Goal: Task Accomplishment & Management: Manage account settings

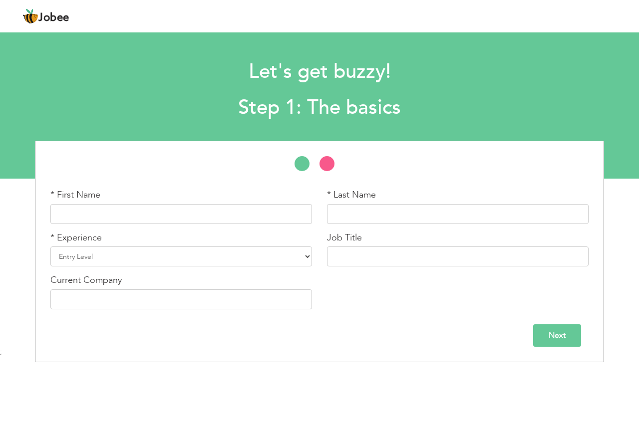
click at [553, 340] on input "Next" at bounding box center [557, 336] width 48 height 22
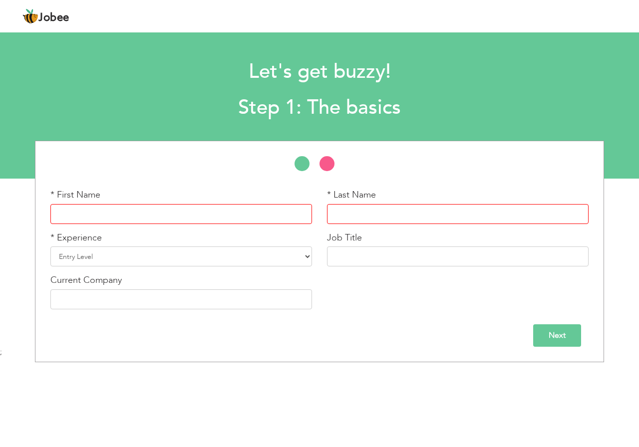
click at [153, 215] on input "text" at bounding box center [181, 214] width 262 height 20
click at [314, 71] on h1 "Let's get buzzy!" at bounding box center [319, 72] width 464 height 26
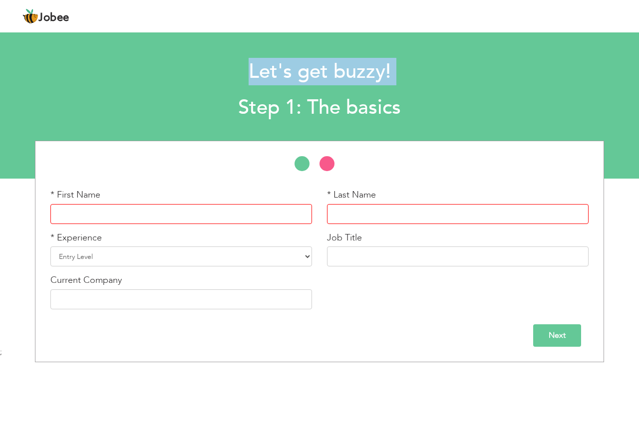
click at [314, 71] on h1 "Let's get buzzy!" at bounding box center [319, 72] width 464 height 26
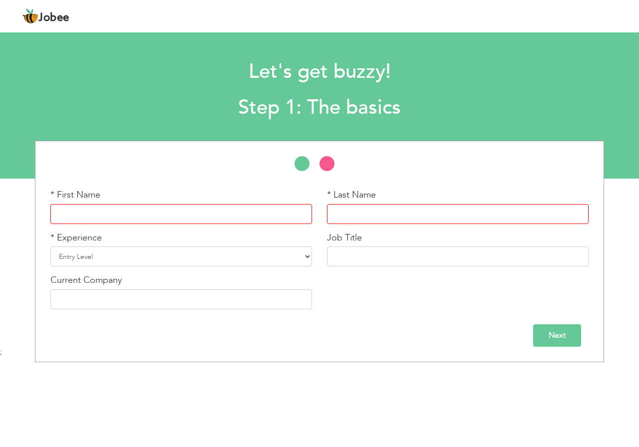
click at [314, 103] on h2 "Step 1: The basics" at bounding box center [319, 108] width 464 height 26
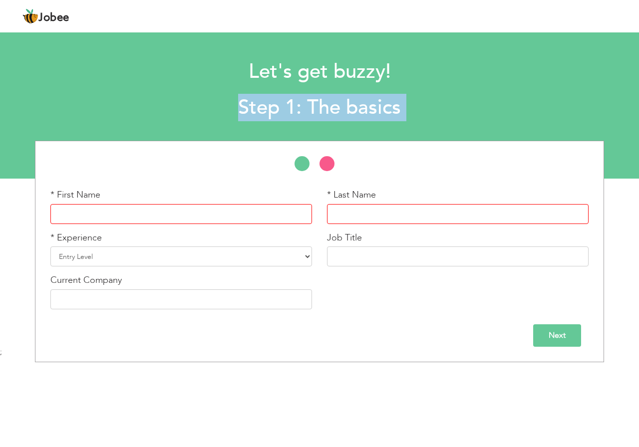
click at [314, 103] on h2 "Step 1: The basics" at bounding box center [319, 108] width 464 height 26
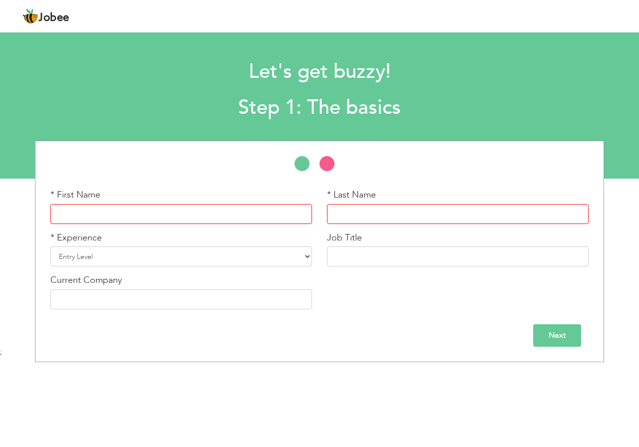
drag, startPoint x: 99, startPoint y: 223, endPoint x: 101, endPoint y: 218, distance: 5.1
click at [99, 223] on input "text" at bounding box center [181, 214] width 262 height 20
type input "Muhammad"
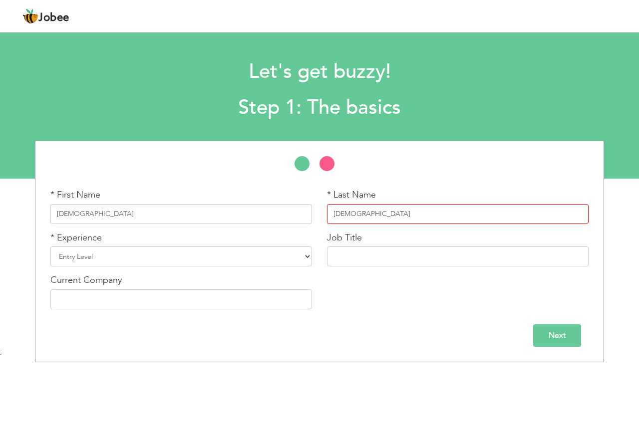
type input "Zahid"
click at [128, 266] on select "Entry Level Less than 1 Year 1 Year 2 Years 3 Years 4 Years 5 Years 6 Years 7 Y…" at bounding box center [181, 257] width 262 height 20
click at [50, 247] on select "Entry Level Less than 1 Year 1 Year 2 Years 3 Years 4 Years 5 Years 6 Years 7 Y…" at bounding box center [181, 257] width 262 height 20
click at [103, 256] on select "Entry Level Less than 1 Year 1 Year 2 Years 3 Years 4 Years 5 Years 6 Years 7 Y…" at bounding box center [181, 257] width 262 height 20
select select "19"
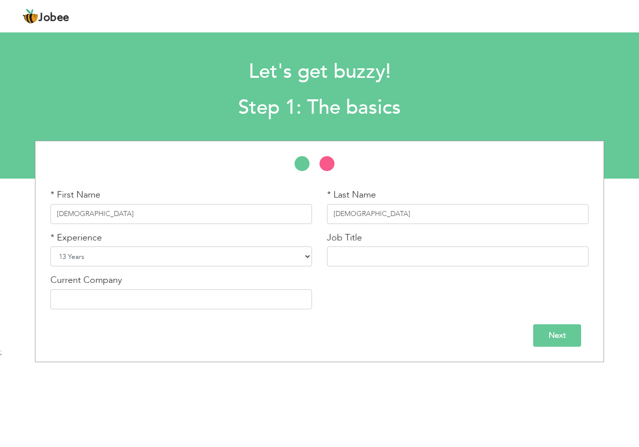
click at [50, 247] on select "Entry Level Less than 1 Year 1 Year 2 Years 3 Years 4 Years 5 Years 6 Years 7 Y…" at bounding box center [181, 257] width 262 height 20
click at [389, 259] on input "text" at bounding box center [458, 257] width 262 height 20
type input "Sales Manager"
type input "USC Utility Store Corporation"
click at [553, 338] on input "Next" at bounding box center [557, 336] width 48 height 22
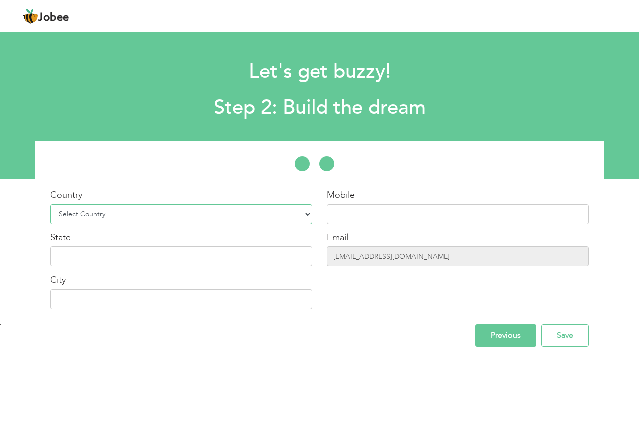
click at [134, 218] on select "Select Country Afghanistan Albania Algeria American Samoa Andorra Angola Anguil…" at bounding box center [181, 214] width 262 height 20
select select "166"
click at [50, 204] on select "Select Country Afghanistan Albania Algeria American Samoa Andorra Angola Anguil…" at bounding box center [181, 214] width 262 height 20
click at [382, 208] on input "text" at bounding box center [458, 214] width 262 height 20
type input "0304-0955315"
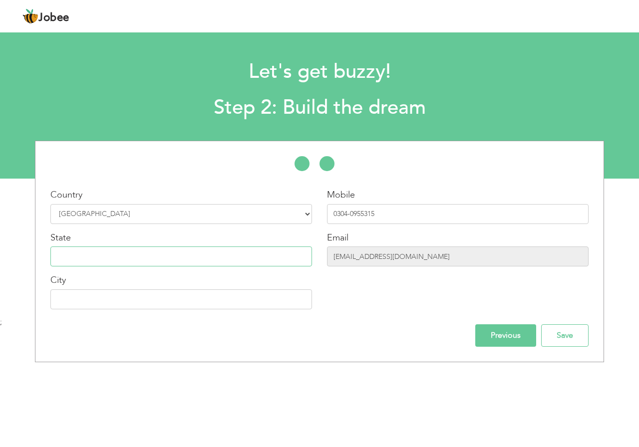
click at [109, 255] on input "text" at bounding box center [181, 257] width 262 height 20
type input "[GEOGRAPHIC_DATA]"
click at [129, 302] on input "text" at bounding box center [181, 300] width 262 height 20
type input "Vehari"
click at [559, 346] on input "Save" at bounding box center [564, 336] width 47 height 22
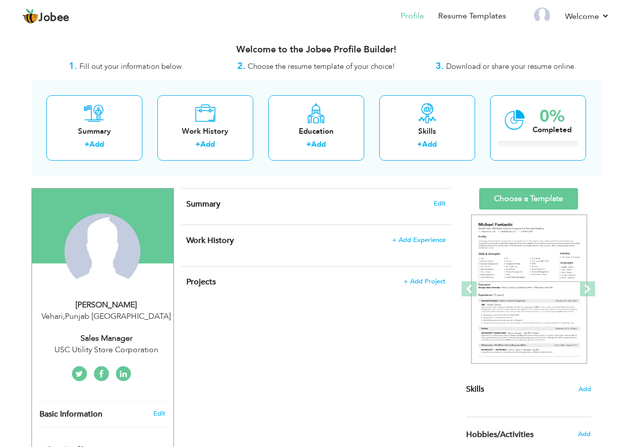
click at [289, 209] on h4 "Summary Edit" at bounding box center [315, 204] width 259 height 10
click at [442, 205] on span "Edit" at bounding box center [439, 203] width 12 height 7
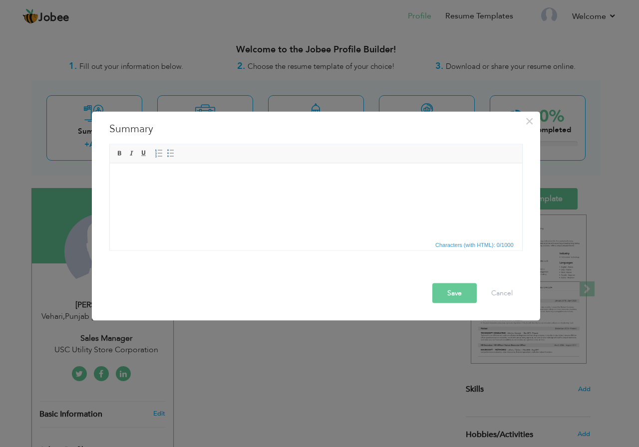
click at [193, 194] on html at bounding box center [315, 178] width 413 height 30
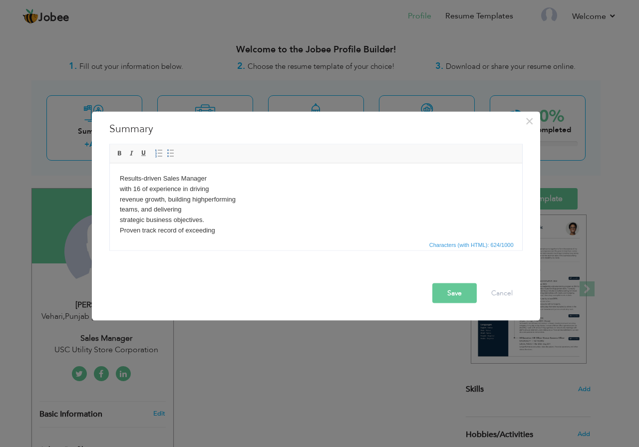
click at [446, 296] on button "Save" at bounding box center [454, 294] width 44 height 20
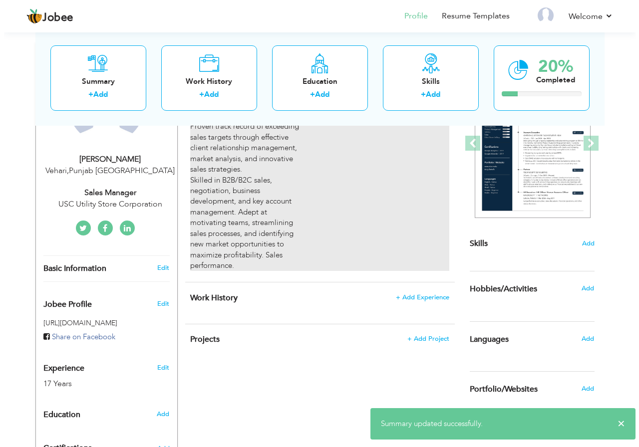
scroll to position [150, 0]
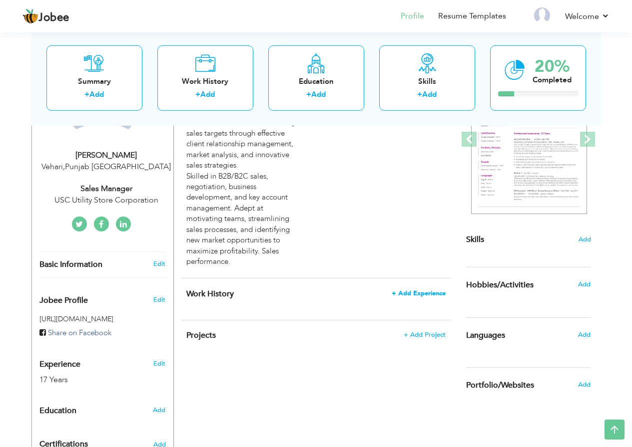
click at [433, 295] on span "+ Add Experience" at bounding box center [419, 293] width 54 height 7
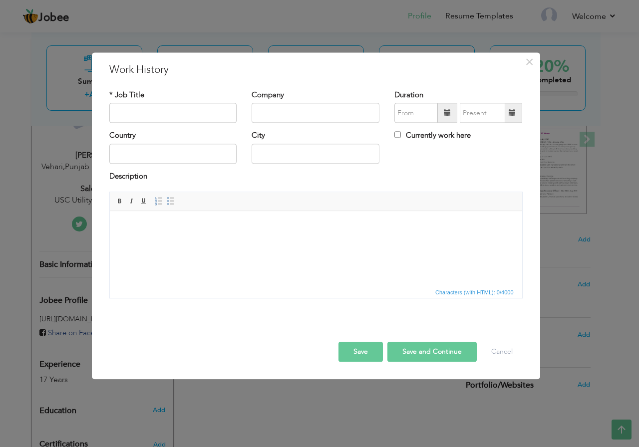
click at [234, 242] on html at bounding box center [315, 226] width 413 height 30
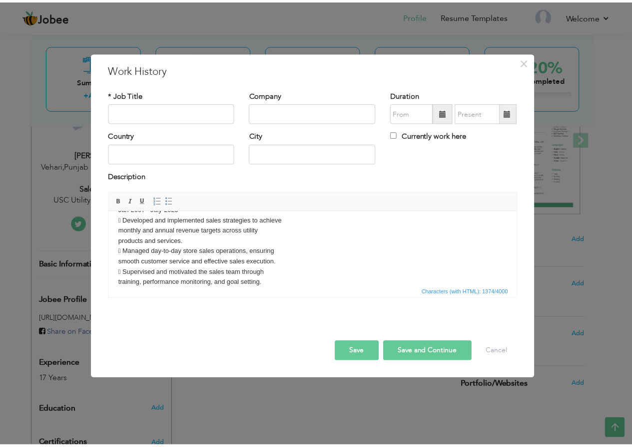
scroll to position [0, 0]
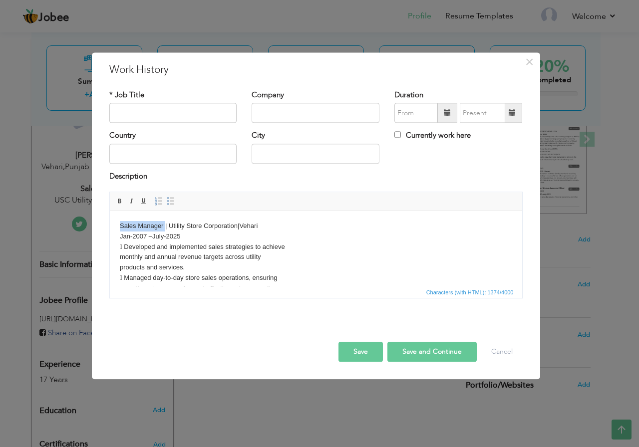
drag, startPoint x: 118, startPoint y: 224, endPoint x: 286, endPoint y: 516, distance: 337.1
click at [164, 227] on html "Sales Manager | Utility Store Corporation|Vehari Jan-2007 –July-2025  Develope…" at bounding box center [315, 366] width 413 height 311
click at [142, 117] on input "text" at bounding box center [173, 113] width 128 height 20
type input "Sales Manager"
drag, startPoint x: 124, startPoint y: 224, endPoint x: 244, endPoint y: 229, distance: 119.9
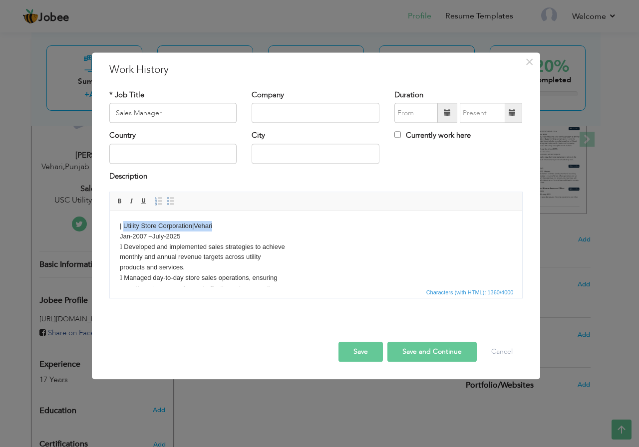
click at [244, 229] on body "| Utility Store Corporation|Vehari Jan-2007 –July-2025  Developed and implemen…" at bounding box center [315, 366] width 393 height 291
copy body "Utility Store Corporation|Vehari"
click at [290, 97] on div "Company" at bounding box center [316, 106] width 128 height 33
click at [295, 114] on input "text" at bounding box center [316, 113] width 128 height 20
paste input "Utility Store Corporation|Vehari"
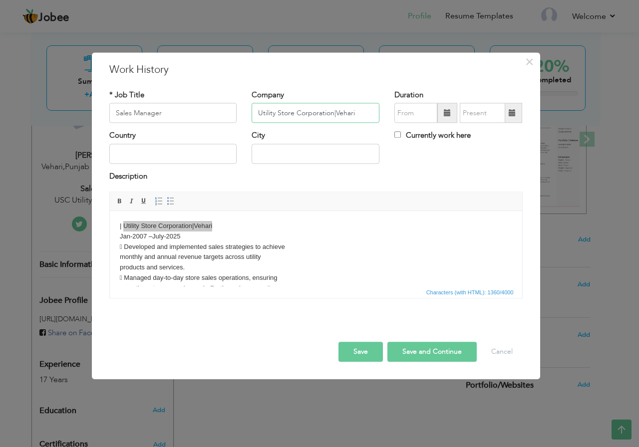
click at [338, 117] on input "Utility Store Corporation|Vehari" at bounding box center [316, 113] width 128 height 20
click at [358, 116] on input "Utility Store Corporation|Vehari" at bounding box center [316, 113] width 128 height 20
type input "Utility Store Corporation"
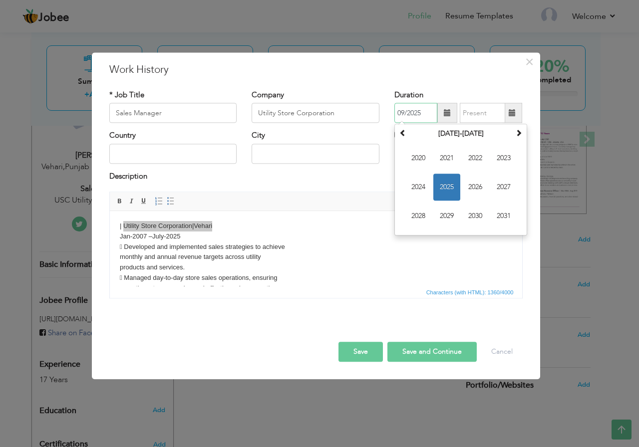
click at [409, 111] on input "09/2025" at bounding box center [416, 113] width 43 height 20
click at [407, 132] on th at bounding box center [403, 134] width 12 height 15
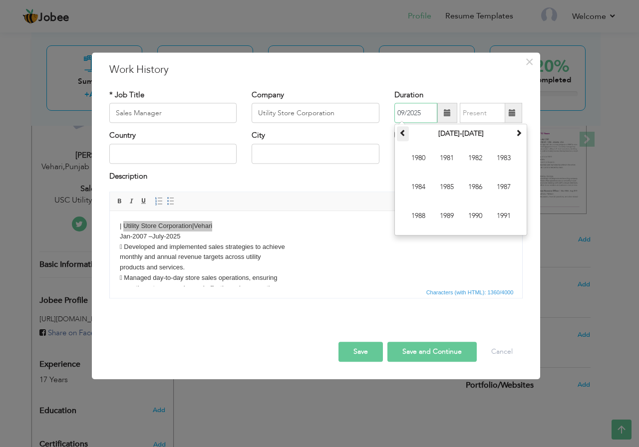
click at [407, 132] on th at bounding box center [403, 134] width 12 height 15
click at [521, 136] on span at bounding box center [518, 133] width 7 height 7
click at [422, 217] on span "2008" at bounding box center [418, 216] width 27 height 27
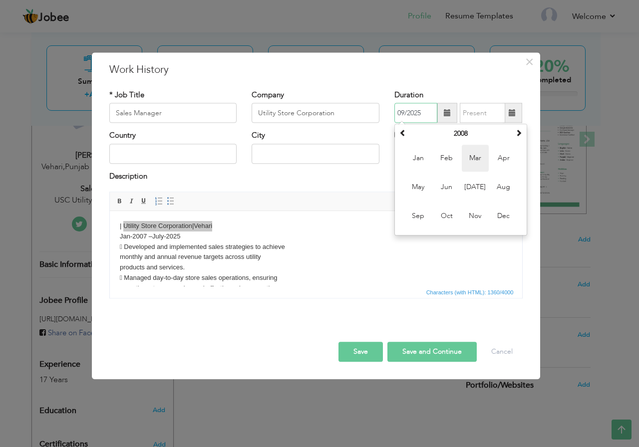
click at [480, 156] on span "Mar" at bounding box center [475, 158] width 27 height 27
type input "03/2008"
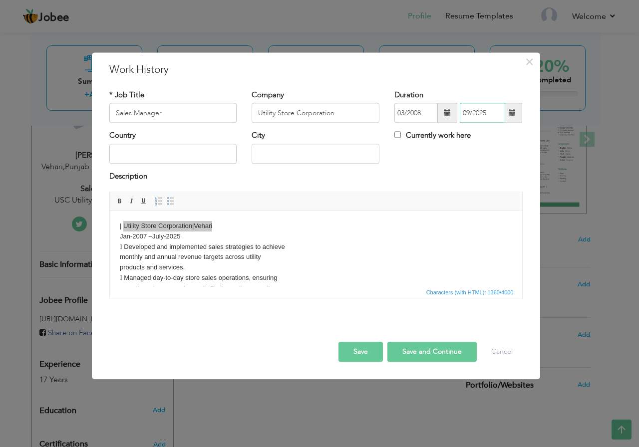
click at [486, 118] on input "09/2025" at bounding box center [482, 113] width 45 height 20
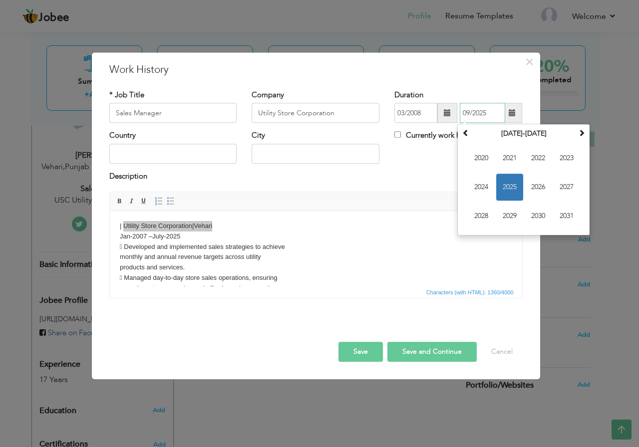
click at [503, 182] on span "2025" at bounding box center [509, 187] width 27 height 27
click at [573, 192] on span "Aug" at bounding box center [566, 187] width 27 height 27
type input "08/2025"
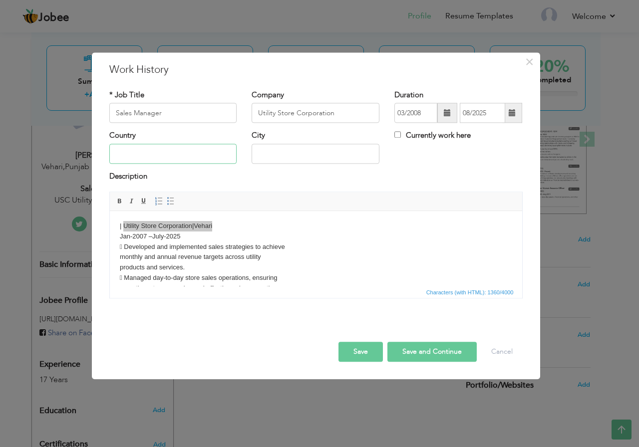
click at [175, 156] on input "text" at bounding box center [173, 154] width 128 height 20
type input "[GEOGRAPHIC_DATA]"
drag, startPoint x: 338, startPoint y: 154, endPoint x: 236, endPoint y: 146, distance: 101.7
click at [236, 146] on div "Country Pakistan City Model Town Vehari Currently work here" at bounding box center [316, 151] width 428 height 40
type input "Vehari"
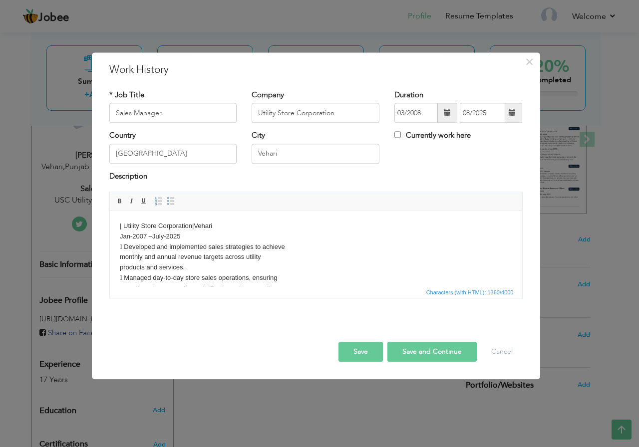
click at [175, 244] on body "| Utility Store Corporation|Vehari Jan-2007 –July-2025  Developed and implemen…" at bounding box center [315, 366] width 393 height 291
drag, startPoint x: 188, startPoint y: 236, endPoint x: 111, endPoint y: 226, distance: 77.1
click at [111, 226] on html "| Utility Store Corporation|Vehari Jan-2007 –July-2025  Developed and implemen…" at bounding box center [315, 366] width 413 height 311
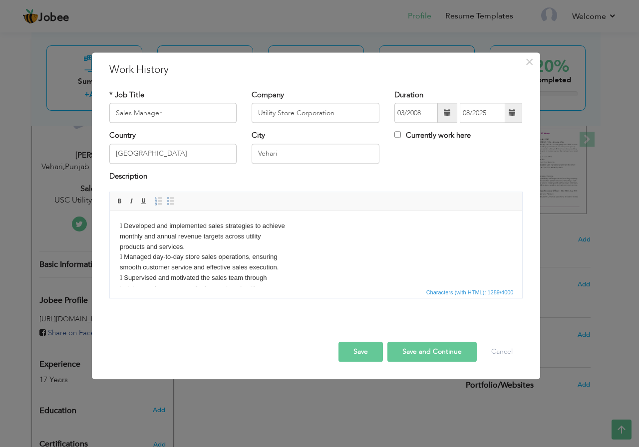
click at [411, 349] on button "Save and Continue" at bounding box center [432, 353] width 89 height 20
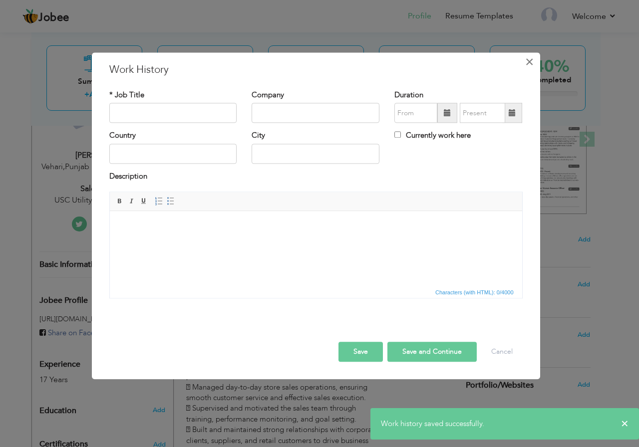
click at [530, 62] on span "×" at bounding box center [529, 62] width 8 height 18
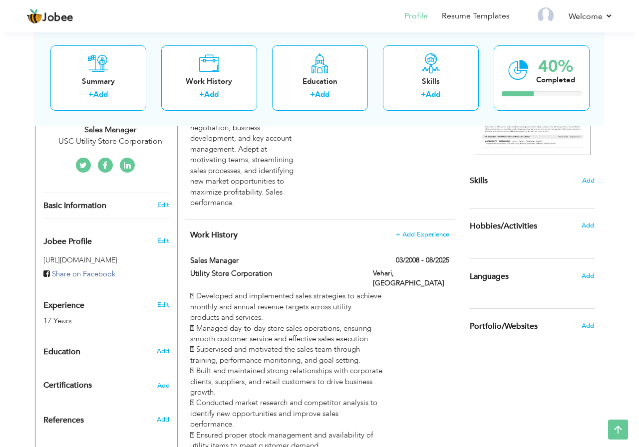
scroll to position [207, 0]
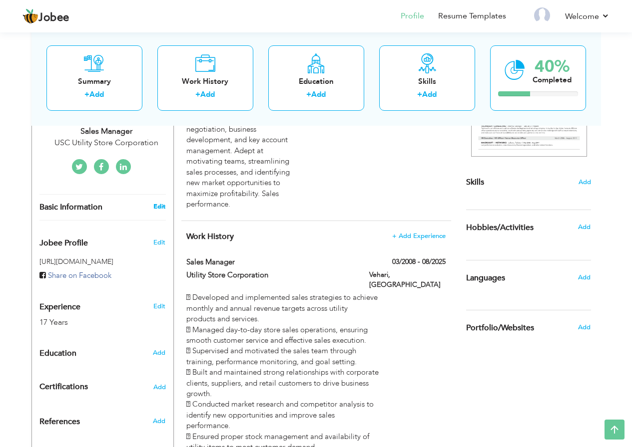
click at [158, 203] on link "Edit" at bounding box center [159, 206] width 12 height 9
type input "Muhammad"
type input "Zahid"
type input "0304-0955315"
select select "number:166"
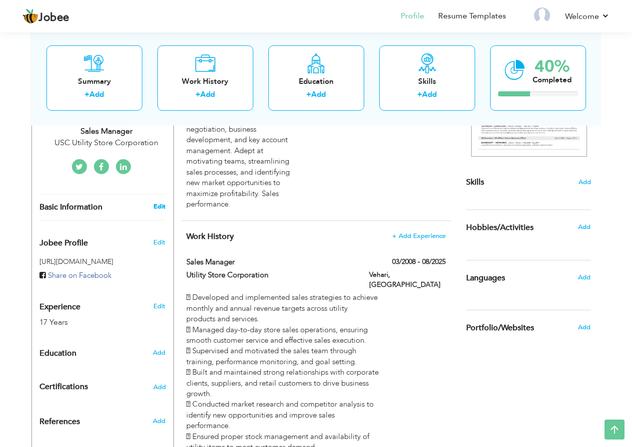
type input "Punjab"
type input "Vehari"
select select "number:19"
type input "USC Utility Store Corporation"
type input "Sales Manager"
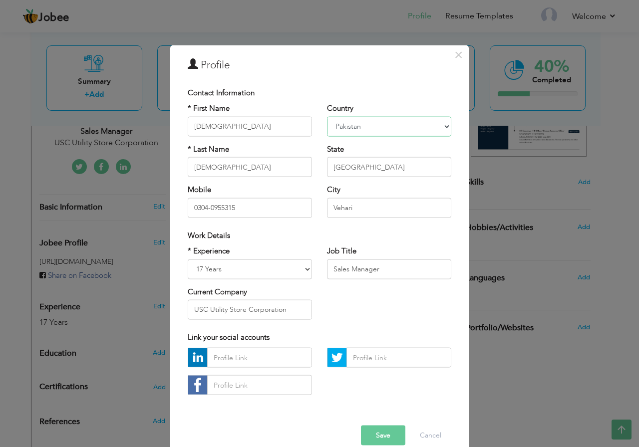
click at [359, 125] on select "Afghanistan Albania Algeria American Samoa Andorra Angola Anguilla Antarctica A…" at bounding box center [389, 126] width 124 height 20
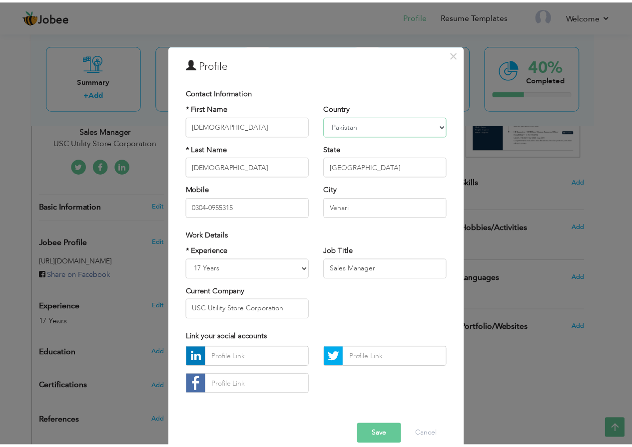
scroll to position [16, 0]
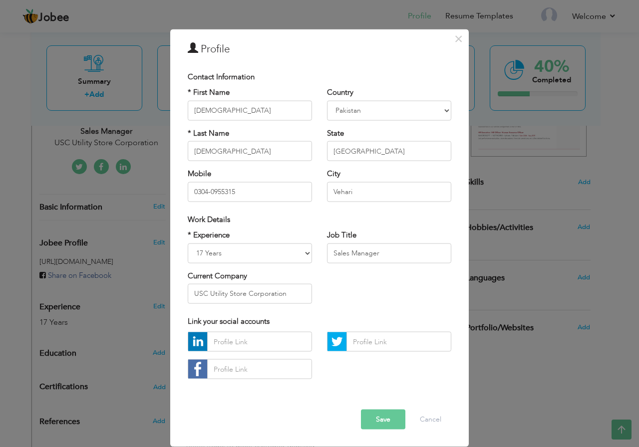
click at [377, 420] on button "Save" at bounding box center [383, 420] width 44 height 20
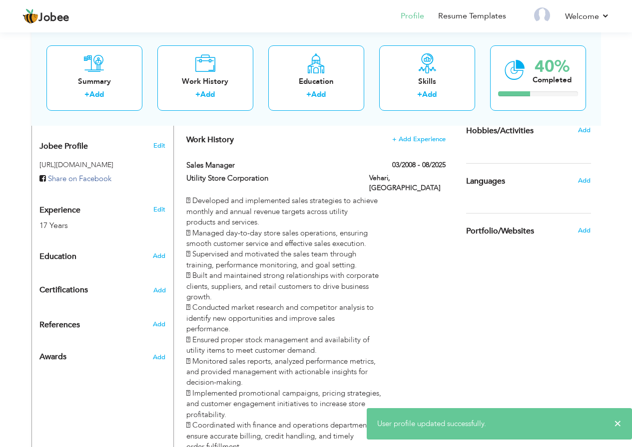
scroll to position [307, 0]
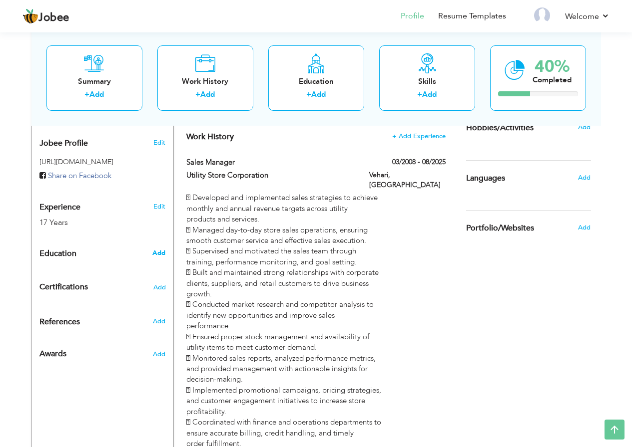
click at [162, 255] on span "Add" at bounding box center [158, 253] width 13 height 9
radio input "true"
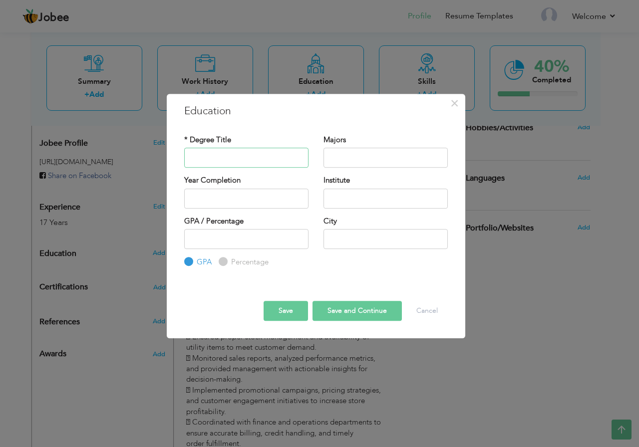
click at [207, 157] on input "text" at bounding box center [246, 158] width 124 height 20
type input "A"
type input "F.A"
type input "Arts"
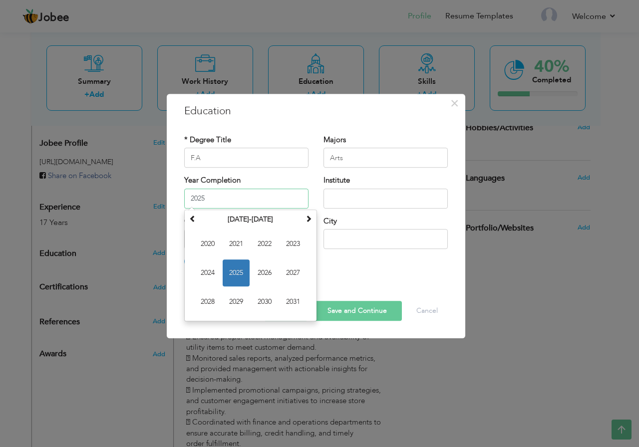
click at [214, 198] on input "2025" at bounding box center [246, 199] width 124 height 20
click at [254, 223] on th "2020-2031" at bounding box center [251, 219] width 104 height 15
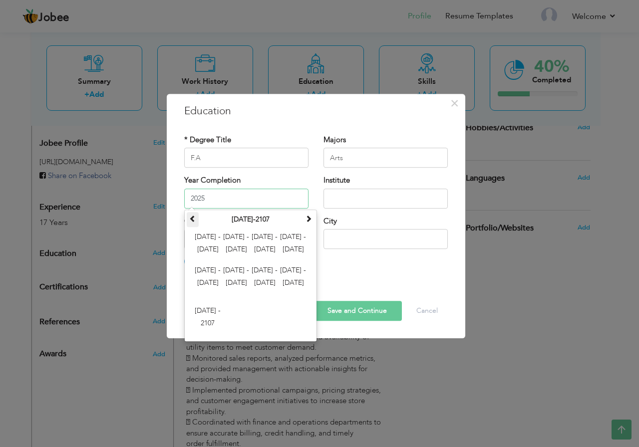
click at [193, 217] on span at bounding box center [192, 218] width 7 height 7
click at [304, 219] on th at bounding box center [309, 219] width 12 height 15
click at [236, 238] on span "2012 - 2023" at bounding box center [236, 244] width 27 height 27
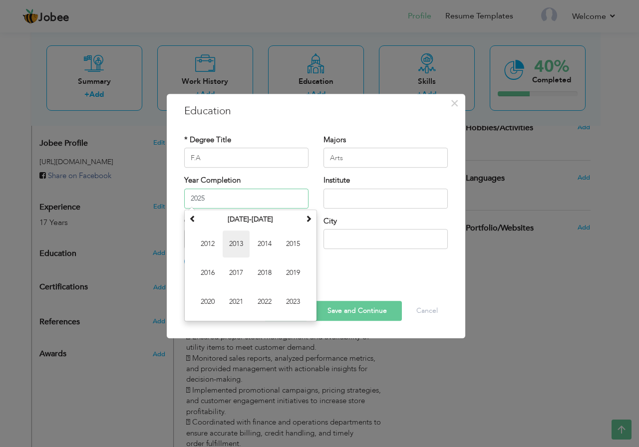
click at [239, 247] on span "2013" at bounding box center [236, 244] width 27 height 27
type input "2013"
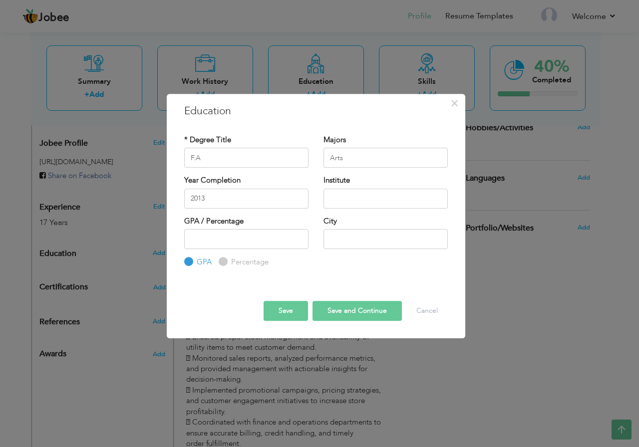
click at [369, 187] on div "Institute" at bounding box center [386, 191] width 124 height 33
click at [366, 194] on input "text" at bounding box center [386, 199] width 124 height 20
click at [362, 196] on input "text" at bounding box center [386, 199] width 124 height 20
click at [341, 199] on input "Allama Iqbal Open University" at bounding box center [386, 199] width 124 height 20
type input "Allama Iqbal Open University"
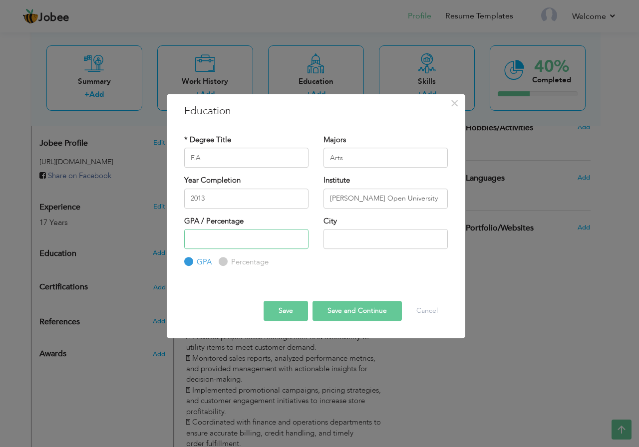
click at [267, 240] on input "number" at bounding box center [246, 239] width 124 height 20
click at [373, 251] on div "City" at bounding box center [385, 236] width 139 height 40
click at [371, 236] on input "text" at bounding box center [386, 239] width 124 height 20
click at [227, 236] on input "number" at bounding box center [246, 239] width 124 height 20
type input "80"
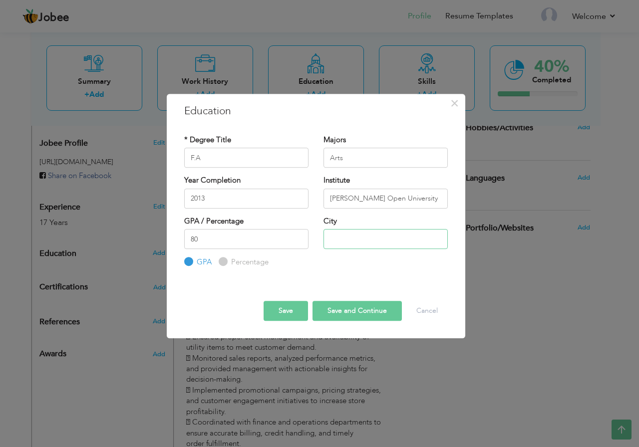
click at [331, 239] on input "text" at bounding box center [386, 239] width 124 height 20
type input "Vehari"
click at [337, 313] on button "Save and Continue" at bounding box center [357, 311] width 89 height 20
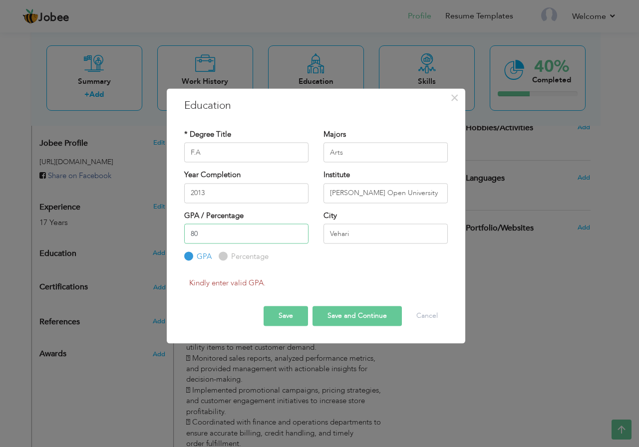
click at [210, 234] on input "80" at bounding box center [246, 234] width 124 height 20
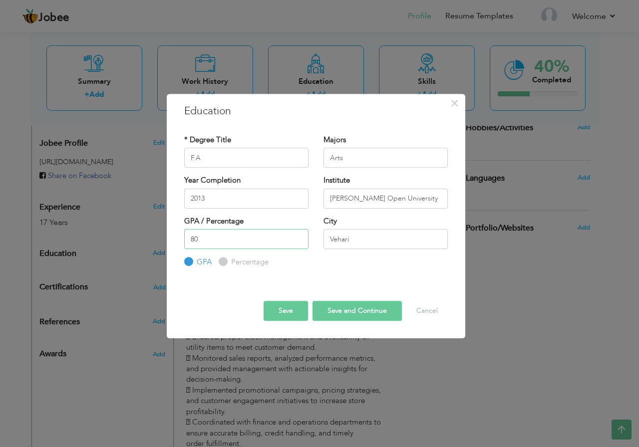
click at [203, 234] on input "80" at bounding box center [246, 239] width 124 height 20
click at [232, 261] on label "Percentage" at bounding box center [249, 262] width 40 height 10
click at [225, 261] on input "Percentage" at bounding box center [222, 262] width 6 height 6
radio input "true"
click at [215, 240] on input "80" at bounding box center [246, 239] width 124 height 20
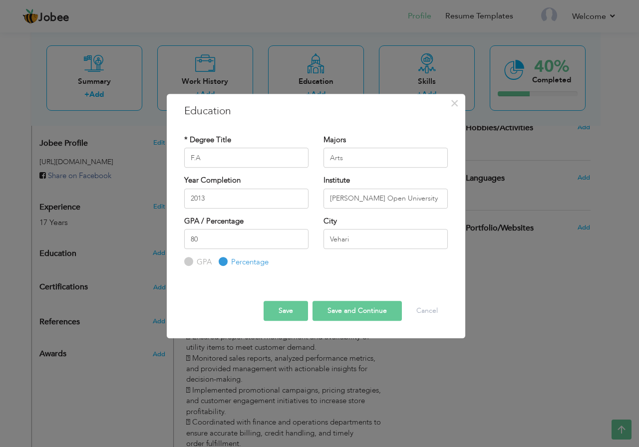
click at [353, 313] on button "Save and Continue" at bounding box center [357, 311] width 89 height 20
radio input "true"
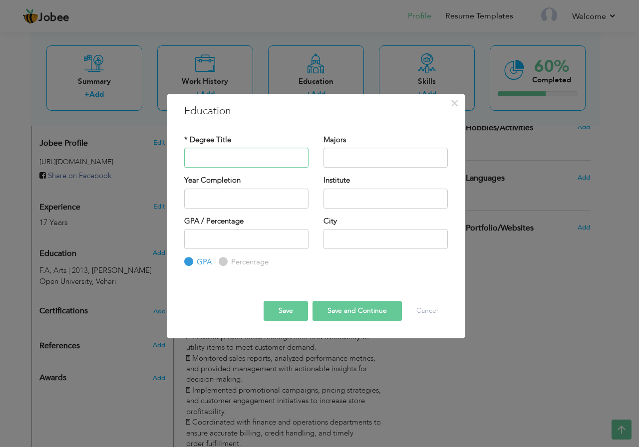
click at [234, 155] on input "text" at bounding box center [246, 158] width 124 height 20
click at [232, 154] on input "text" at bounding box center [246, 158] width 124 height 20
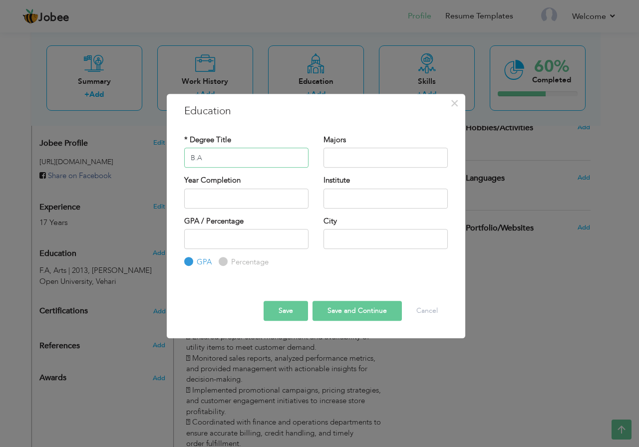
type input "B.A"
type input "Arts"
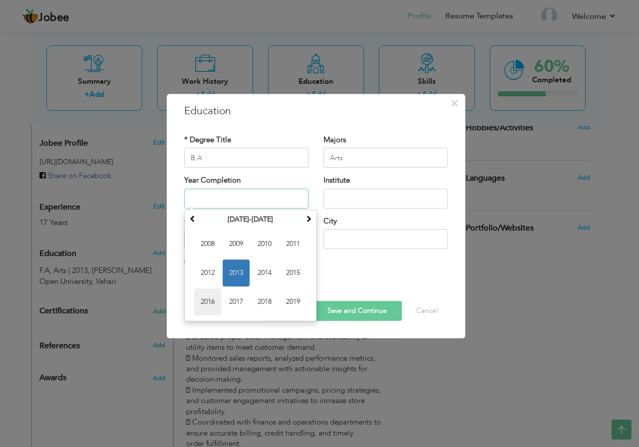
click at [214, 298] on span "2016" at bounding box center [207, 302] width 27 height 27
type input "2016"
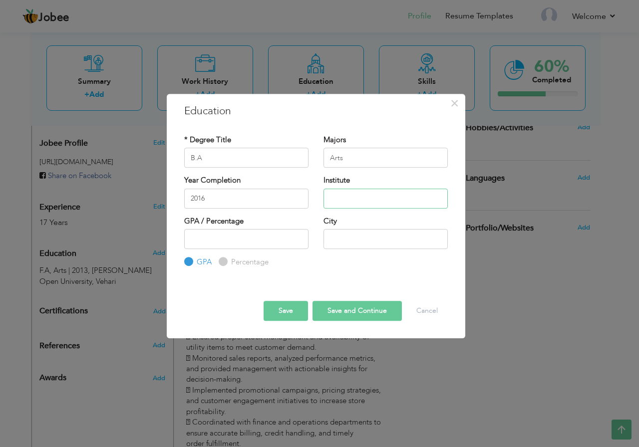
click at [373, 201] on input "text" at bounding box center [386, 199] width 124 height 20
click at [119, 279] on div "× Education * Degree Title B.A Majors Arts Year Completion 2016" at bounding box center [319, 223] width 639 height 447
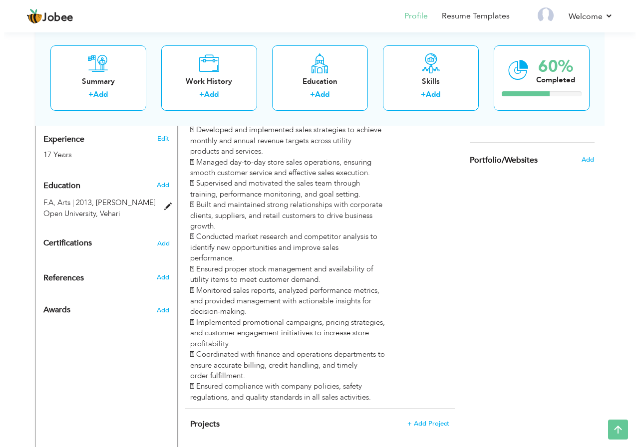
scroll to position [357, 0]
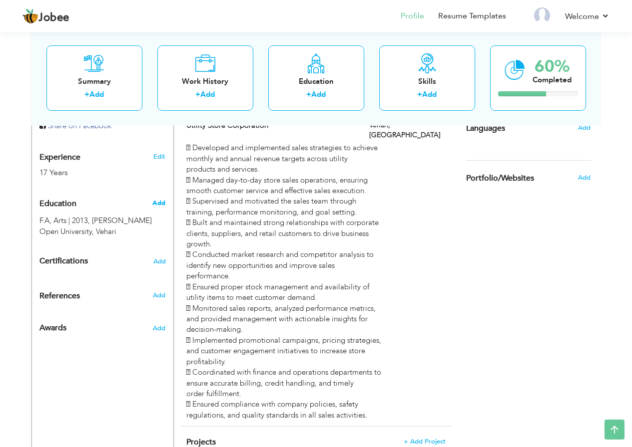
click at [158, 203] on span "Add" at bounding box center [158, 203] width 13 height 9
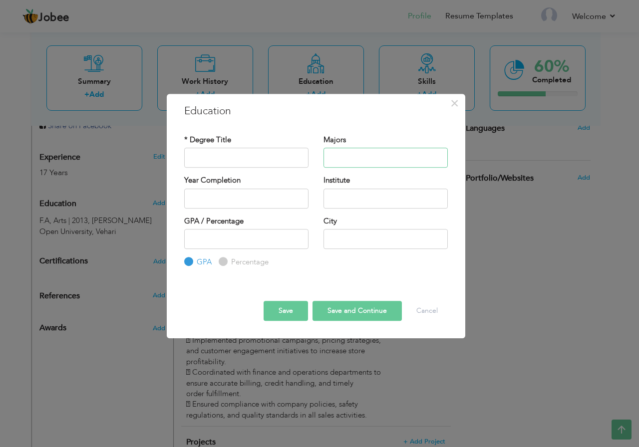
click at [360, 154] on input "text" at bounding box center [386, 158] width 124 height 20
paste input "AIOU Islamabad"
drag, startPoint x: 382, startPoint y: 160, endPoint x: 236, endPoint y: 157, distance: 145.8
click at [236, 157] on div "* Degree Title Majors AIOU Islamabad" at bounding box center [316, 155] width 279 height 40
type input "AIOU Islamabad"
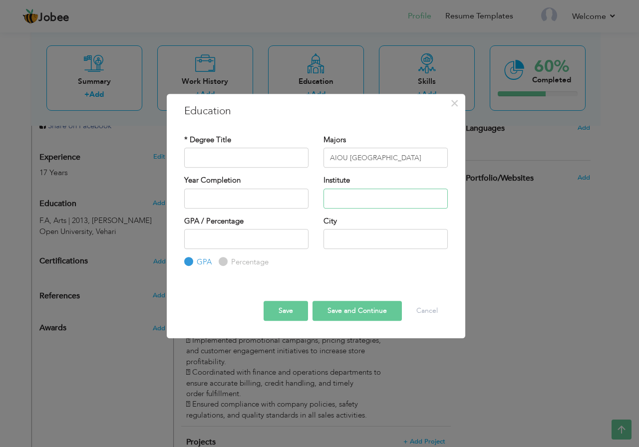
click at [354, 191] on input "text" at bounding box center [386, 199] width 124 height 20
paste input "AIOU Islamabad"
type input "AIOU Islamabad"
click at [239, 163] on input "text" at bounding box center [246, 158] width 124 height 20
type input "B.A"
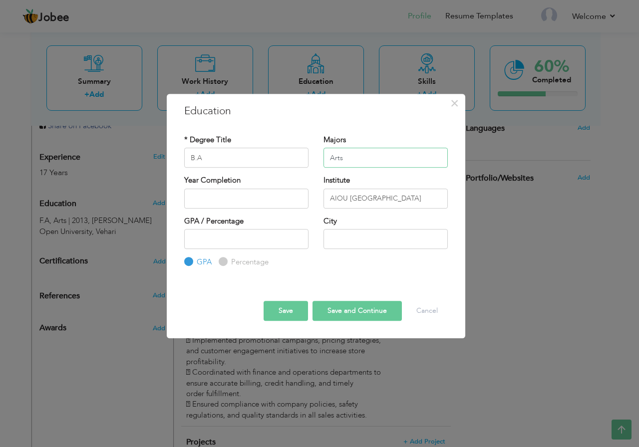
type input "Arts"
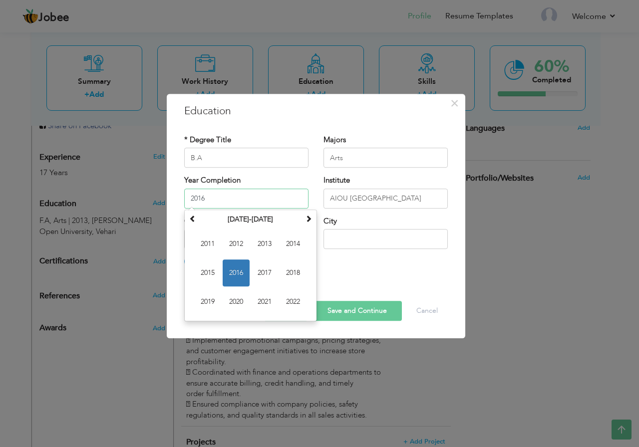
type input "2016"
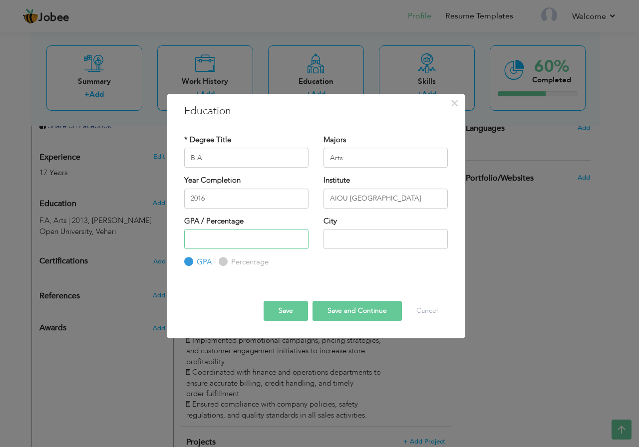
click at [238, 235] on input "number" at bounding box center [246, 239] width 124 height 20
type input "80"
click at [233, 263] on label "Percentage" at bounding box center [249, 262] width 40 height 10
click at [225, 263] on input "Percentage" at bounding box center [222, 262] width 6 height 6
radio input "true"
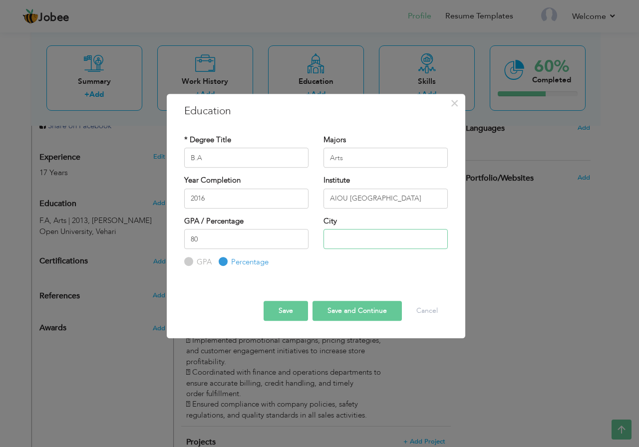
click at [390, 234] on input "text" at bounding box center [386, 239] width 124 height 20
type input "Vehari"
click at [346, 308] on button "Save and Continue" at bounding box center [357, 311] width 89 height 20
radio input "true"
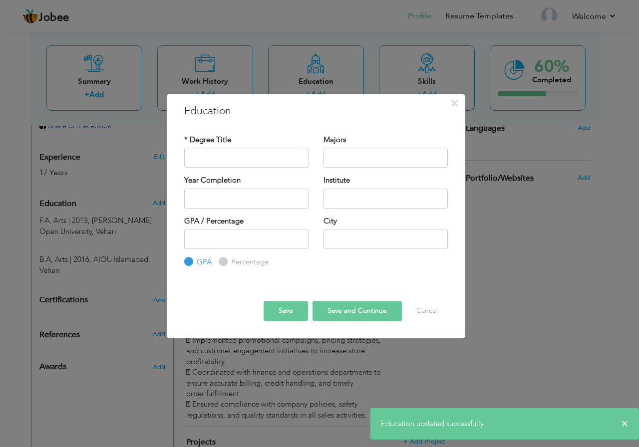
click at [120, 409] on div "× Education * Degree Title Majors Year Completion Institute GPA" at bounding box center [319, 223] width 639 height 447
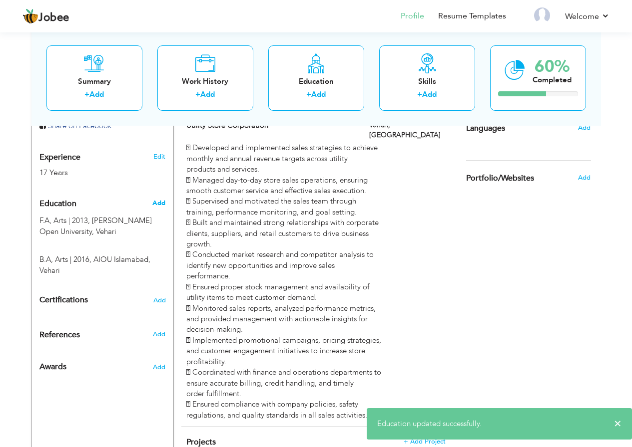
click at [155, 205] on span "Add" at bounding box center [158, 203] width 13 height 9
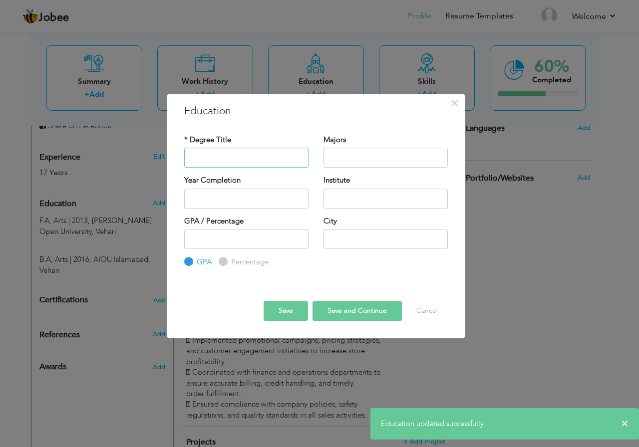
click at [214, 152] on input "text" at bounding box center [246, 158] width 124 height 20
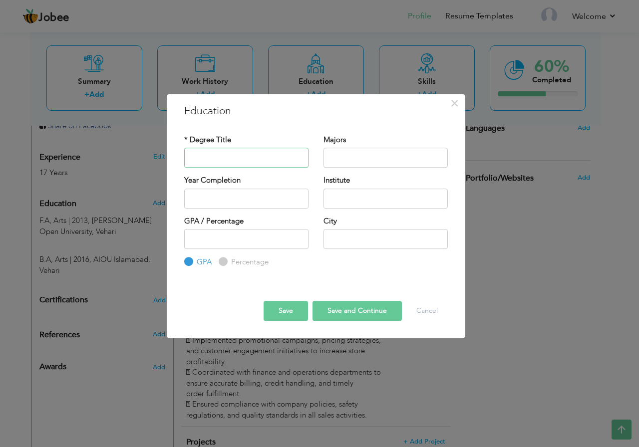
click at [214, 152] on input "text" at bounding box center [246, 158] width 124 height 20
type input "Hafiz Quran"
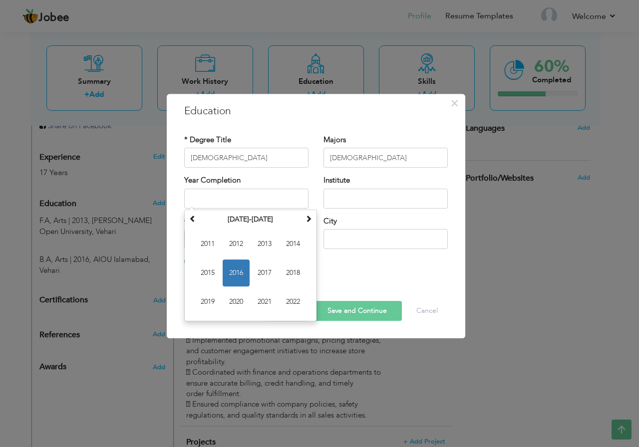
click at [390, 174] on div "Majors Quran" at bounding box center [385, 155] width 139 height 40
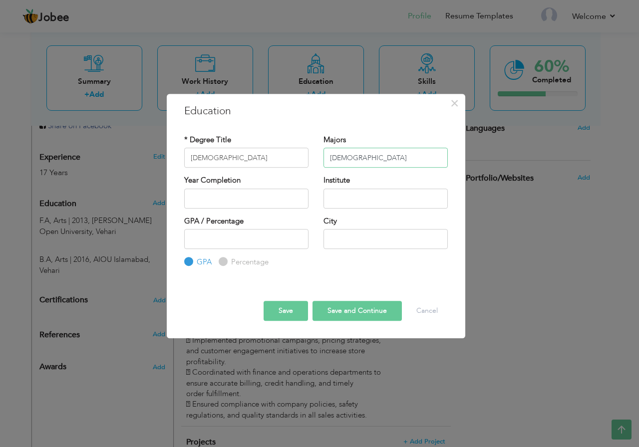
click at [374, 159] on input "Quran" at bounding box center [386, 158] width 124 height 20
type input "Quran Majeed"
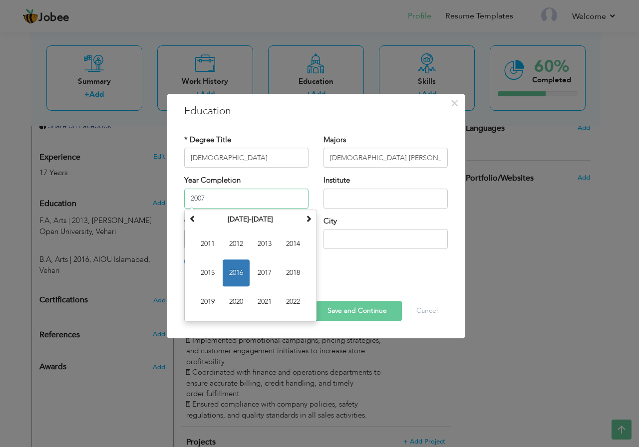
type input "2007"
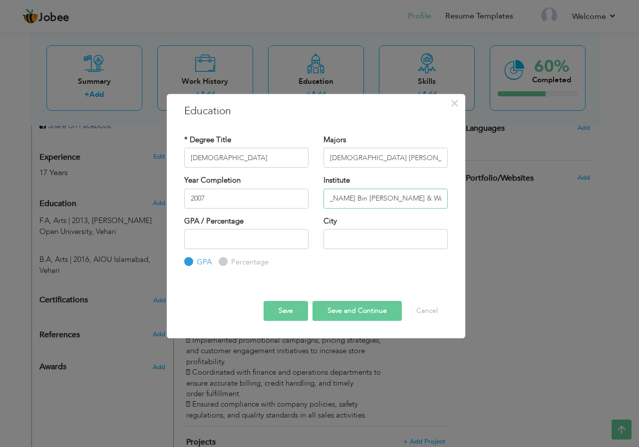
scroll to position [0, 33]
click at [386, 201] on input "Jamia Khalid Bin Waleed & Waqaq Ul Madaras" at bounding box center [386, 199] width 124 height 20
click at [433, 205] on input "Jamia Khalid Bin Waleed & Waqaq Ul Madaras" at bounding box center [386, 199] width 124 height 20
click at [439, 202] on input "Jamia Khalid Bin Waleed & Waqaq Ul Madaras" at bounding box center [386, 199] width 124 height 20
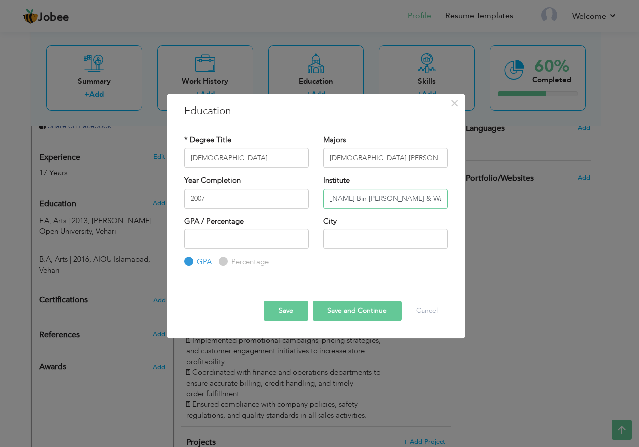
type input "Jamia Khalid Bin Waleed & Waqaq Ul Madaras"
click at [239, 236] on input "number" at bounding box center [246, 239] width 124 height 20
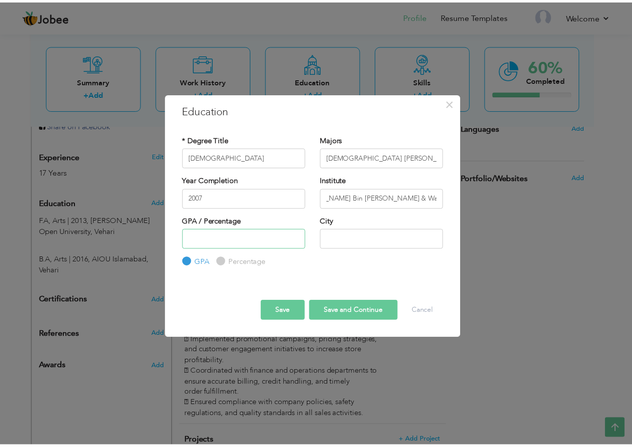
scroll to position [0, 0]
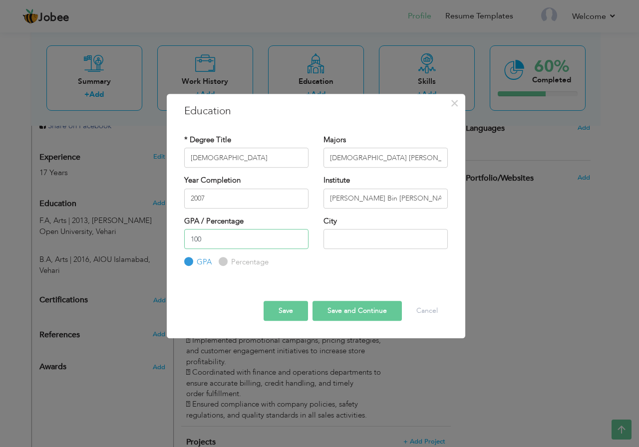
type input "100"
click at [229, 259] on label "Percentage" at bounding box center [249, 262] width 40 height 10
click at [225, 259] on input "Percentage" at bounding box center [222, 262] width 6 height 6
radio input "true"
click at [219, 244] on input "100" at bounding box center [246, 239] width 124 height 20
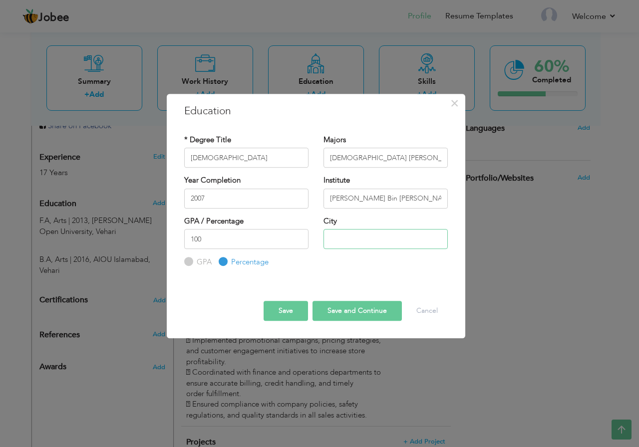
click at [361, 241] on input "text" at bounding box center [386, 239] width 124 height 20
type input "Multan"
click at [359, 305] on button "Save and Continue" at bounding box center [357, 311] width 89 height 20
radio input "true"
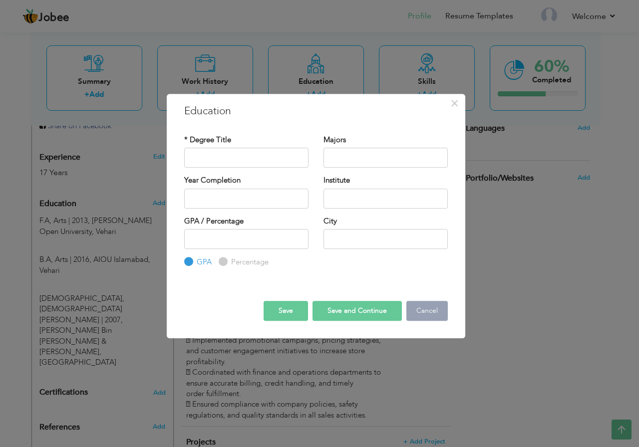
click at [432, 310] on button "Cancel" at bounding box center [427, 311] width 41 height 20
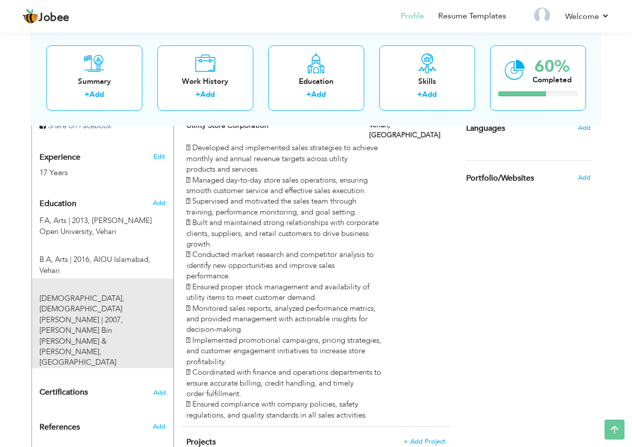
drag, startPoint x: 132, startPoint y: 228, endPoint x: 134, endPoint y: 280, distance: 51.5
click at [134, 280] on div "Education Add F.A, Arts | 2013, Allama Iqbal Open University, Vehari × Educatio…" at bounding box center [102, 281] width 126 height 175
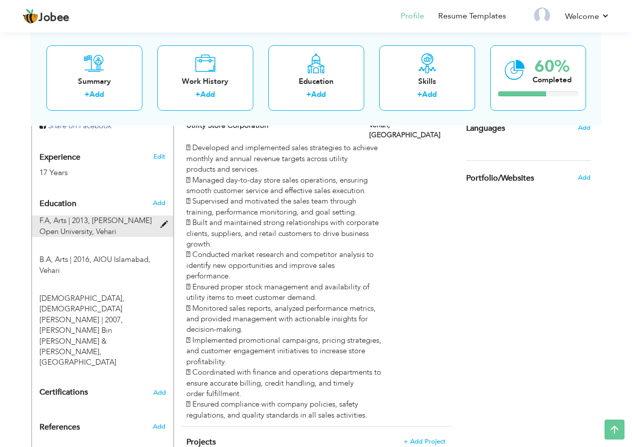
drag, startPoint x: 107, startPoint y: 263, endPoint x: 111, endPoint y: 224, distance: 39.7
click at [111, 224] on div "Education Add F.A, Arts | 2013, Allama Iqbal Open University, Vehari × Educatio…" at bounding box center [102, 281] width 126 height 175
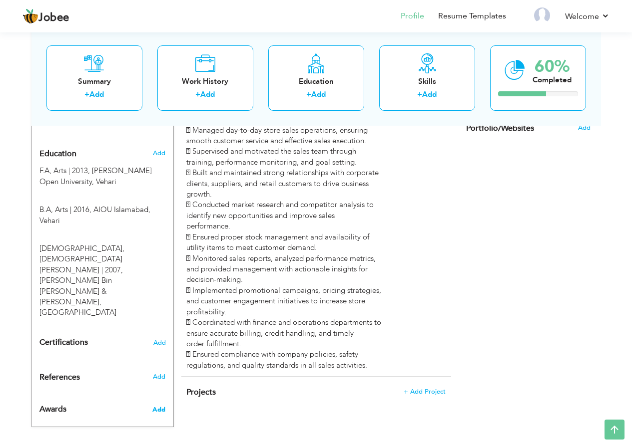
click at [154, 406] on span "Add" at bounding box center [158, 410] width 13 height 9
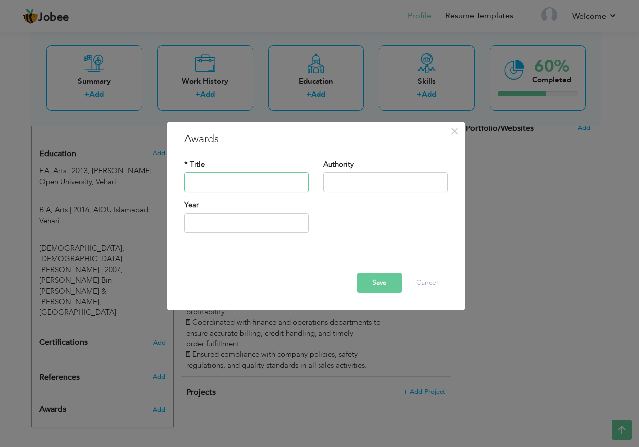
click at [280, 177] on input "text" at bounding box center [246, 183] width 124 height 20
type input "Best Sale's Manager"
type input "USC"
type input "2025"
click at [357, 181] on input "USC" at bounding box center [386, 183] width 124 height 20
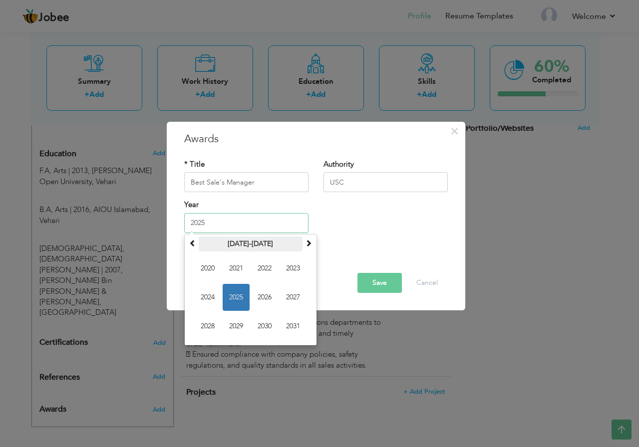
click at [221, 241] on th "2020-2031" at bounding box center [251, 244] width 104 height 15
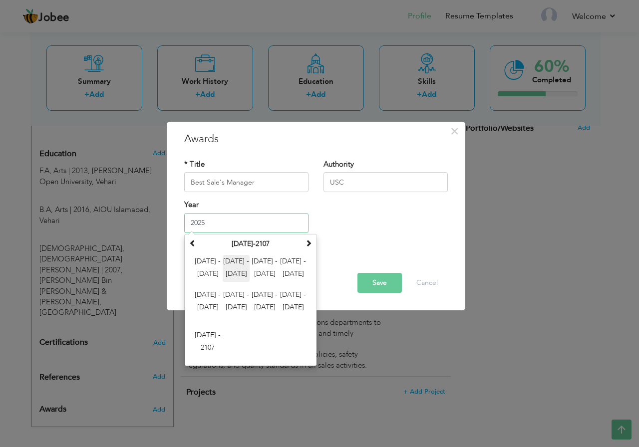
drag, startPoint x: 243, startPoint y: 268, endPoint x: 246, endPoint y: 274, distance: 6.9
click at [246, 274] on span "2012 - 2023" at bounding box center [236, 268] width 27 height 27
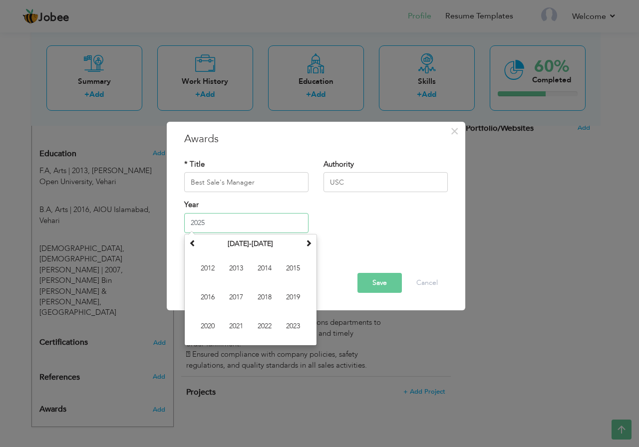
drag, startPoint x: 238, startPoint y: 267, endPoint x: 244, endPoint y: 370, distance: 102.5
click at [244, 373] on div "× Awards * Title Best Sale's Manager Authority USC Year 2025 January 2017 Su" at bounding box center [319, 223] width 639 height 447
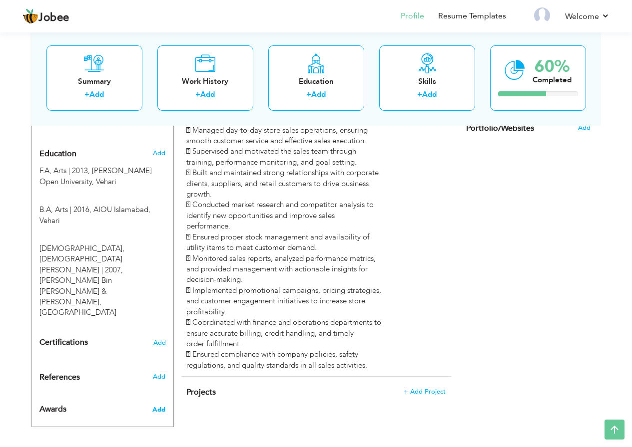
click at [161, 406] on span "Add" at bounding box center [158, 410] width 13 height 9
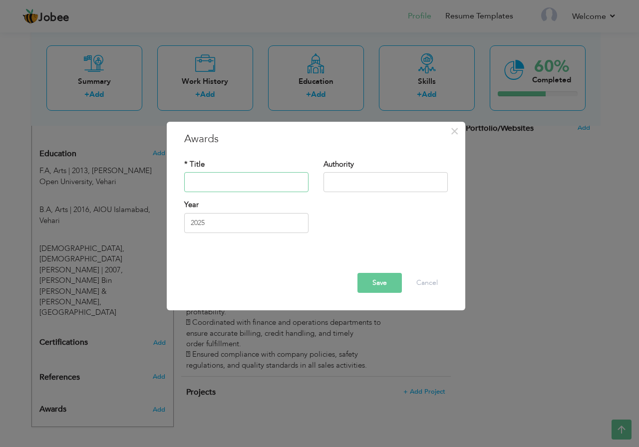
drag, startPoint x: 184, startPoint y: 179, endPoint x: 191, endPoint y: 179, distance: 7.0
click at [187, 179] on input "text" at bounding box center [246, 183] width 124 height 20
click at [207, 181] on input "text" at bounding box center [246, 183] width 124 height 20
type input "Best Sale's Manager"
click at [354, 176] on input "text" at bounding box center [386, 183] width 124 height 20
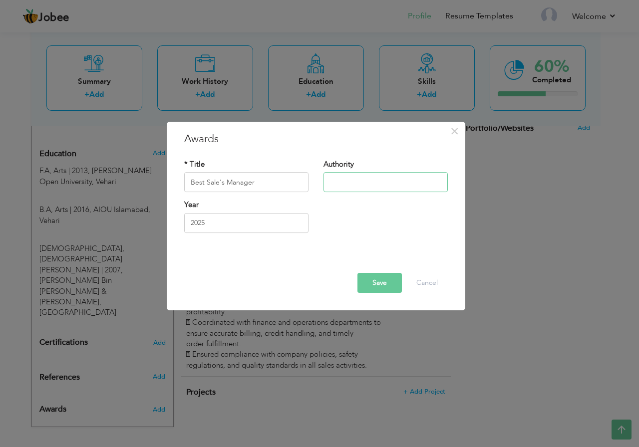
type input "USC"
click at [210, 237] on div "Year 2025" at bounding box center [246, 220] width 139 height 40
click at [209, 219] on input "2025" at bounding box center [246, 223] width 124 height 20
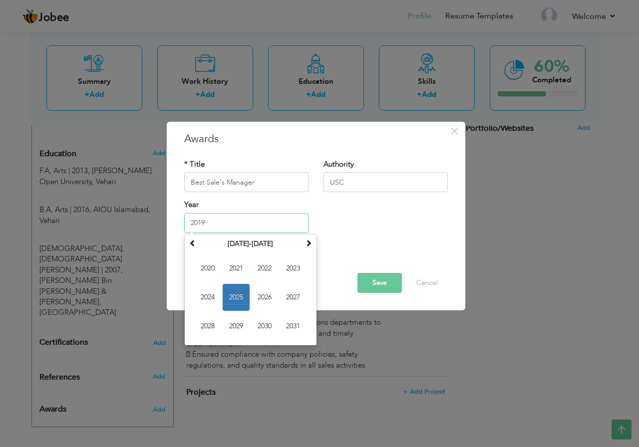
type input "2019"
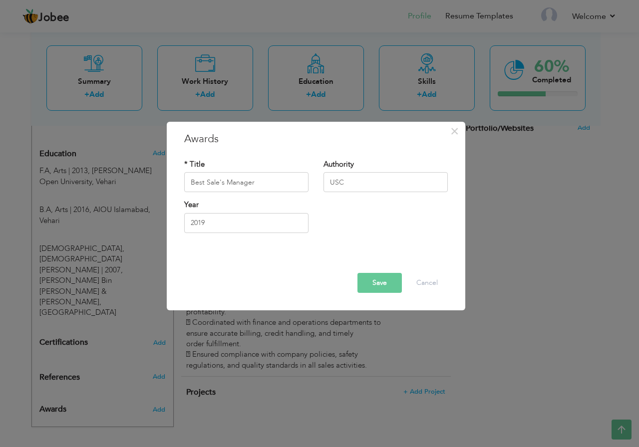
click at [371, 284] on button "Save" at bounding box center [380, 283] width 44 height 20
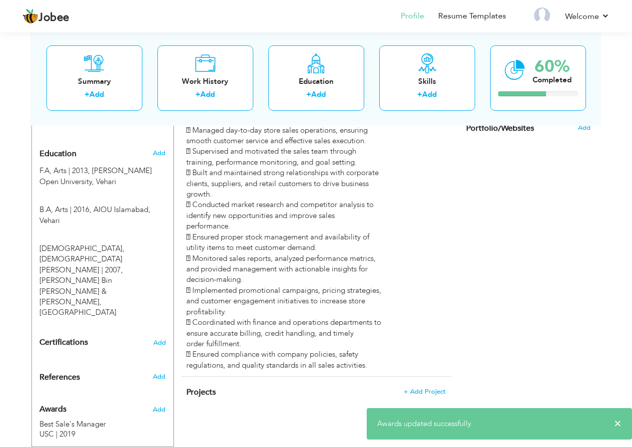
click at [517, 269] on div "Choose a Template ‹" at bounding box center [529, 100] width 142 height 639
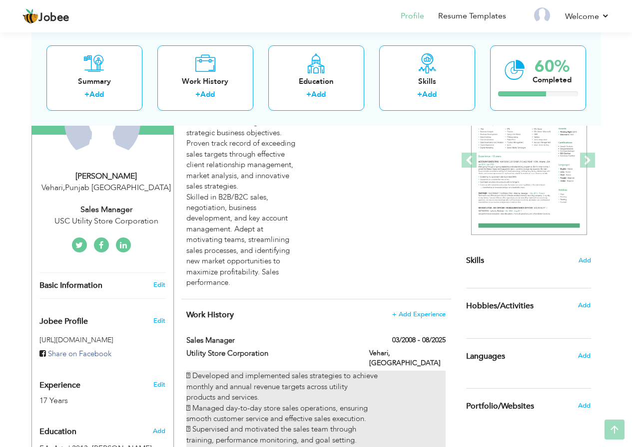
scroll to position [150, 0]
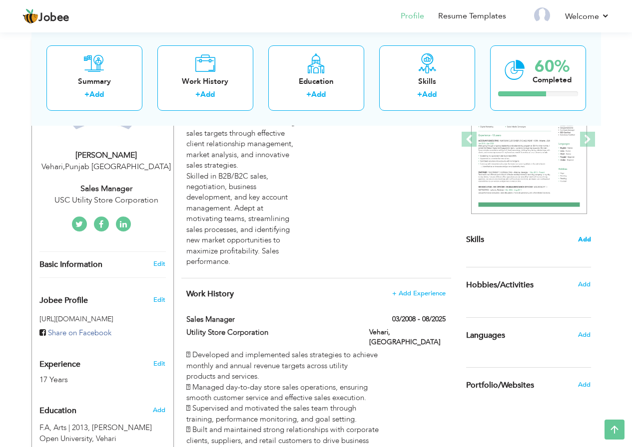
click at [581, 241] on span "Add" at bounding box center [584, 239] width 13 height 9
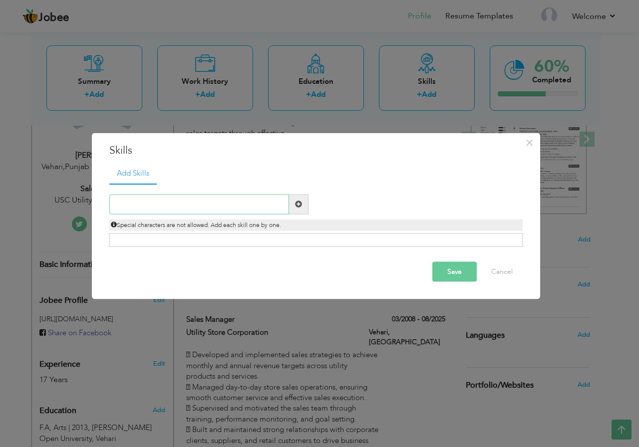
click at [212, 205] on input "text" at bounding box center [199, 204] width 180 height 20
paste input "Sales Team Training & Coaching"
type input "Sales Team Training & Coaching"
click at [303, 203] on span at bounding box center [298, 204] width 19 height 20
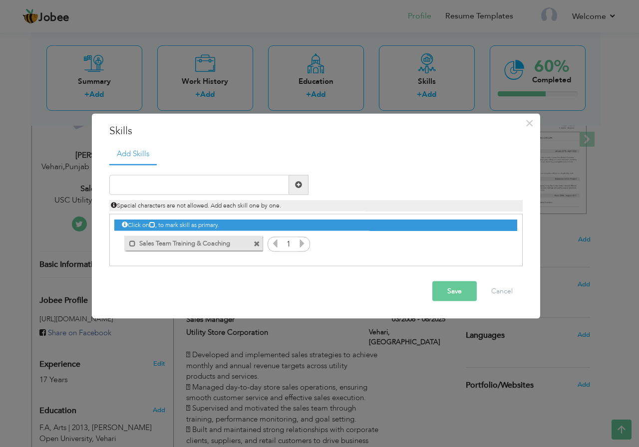
click at [305, 244] on icon at bounding box center [302, 243] width 9 height 9
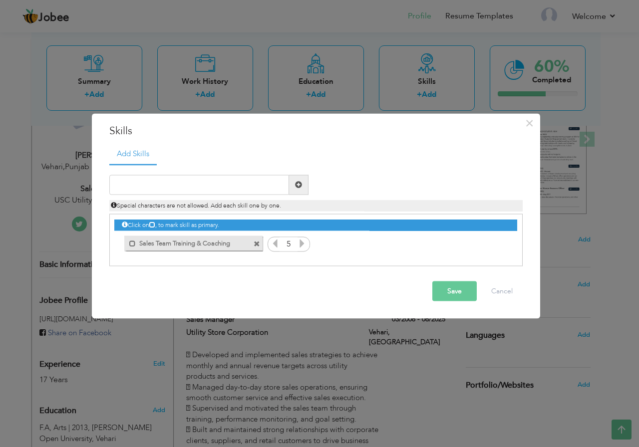
click at [440, 291] on button "Save" at bounding box center [454, 291] width 44 height 20
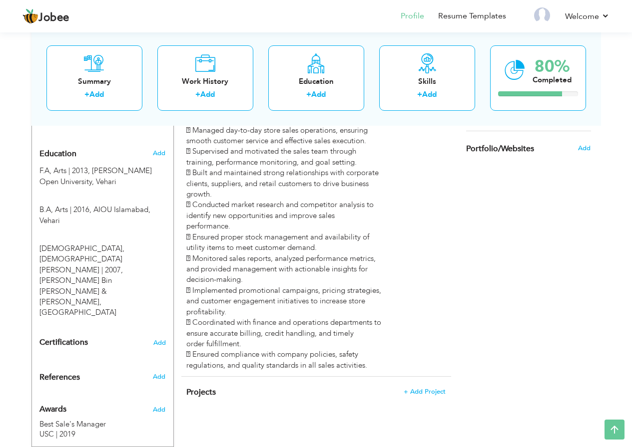
scroll to position [157, 0]
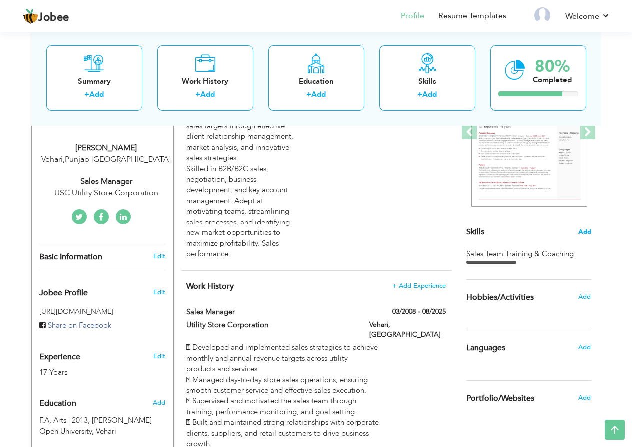
click at [586, 232] on span "Add" at bounding box center [584, 232] width 13 height 9
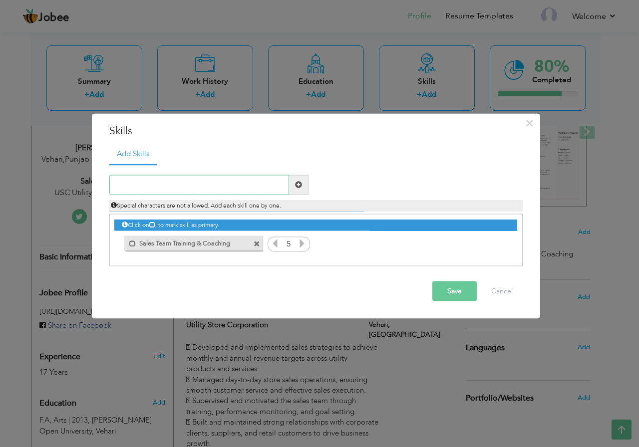
click at [183, 181] on input "text" at bounding box center [199, 185] width 180 height 20
paste input "Leadership & Team Management"
type input "Leadership & Team Management"
click at [302, 184] on span at bounding box center [298, 185] width 19 height 20
click at [184, 190] on input "text" at bounding box center [199, 185] width 180 height 20
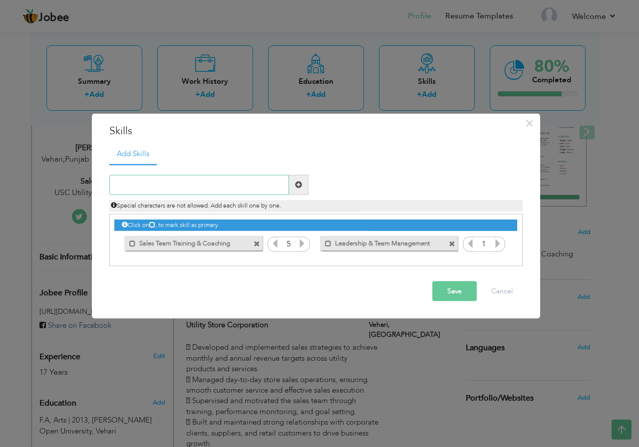
paste input "Performance Management"
type input "Performance Management"
click at [305, 184] on span at bounding box center [298, 185] width 19 height 20
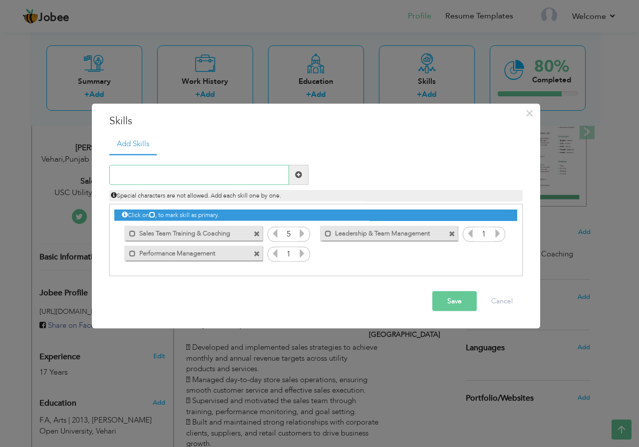
click at [156, 172] on input "text" at bounding box center [199, 175] width 180 height 20
paste input "Target Setting & Achievement"
type input "Target Setting & Achievement"
click at [311, 174] on div "Target Setting & Achievement" at bounding box center [209, 175] width 214 height 20
click at [299, 174] on span at bounding box center [298, 174] width 7 height 7
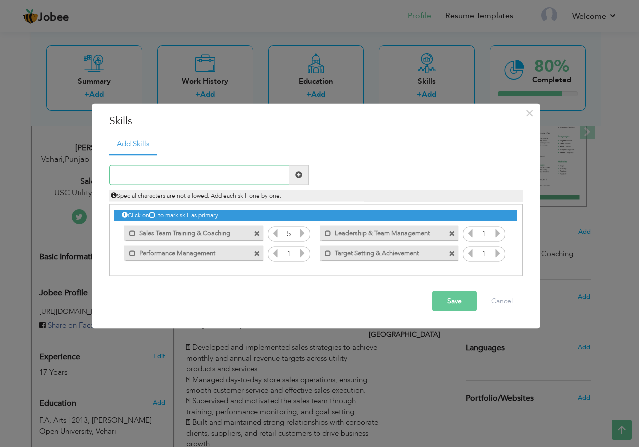
click at [162, 173] on input "text" at bounding box center [199, 175] width 180 height 20
paste input "functional Collaboration"
type input "functional Collaboration"
click at [296, 173] on span at bounding box center [298, 174] width 7 height 7
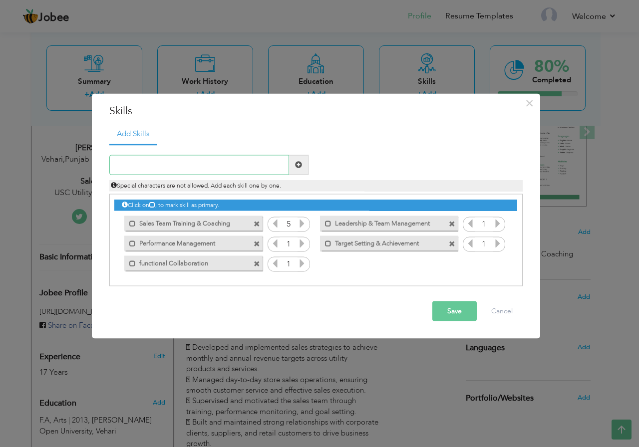
click at [179, 162] on input "text" at bounding box center [199, 165] width 180 height 20
paste input "Conflict Resolution"
type input "Conflict Resolution"
click at [447, 314] on button "Save" at bounding box center [454, 311] width 44 height 20
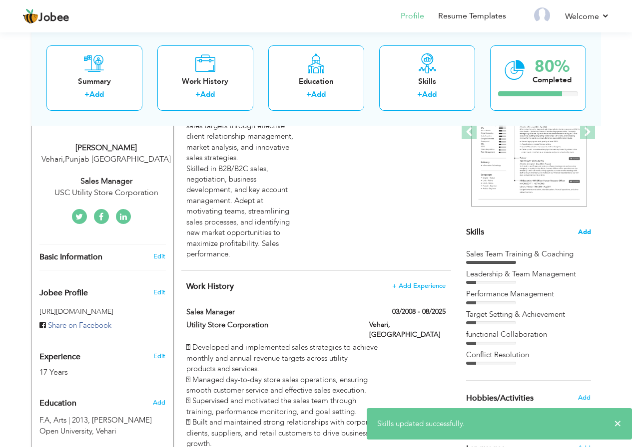
click at [580, 233] on span "Add" at bounding box center [584, 232] width 13 height 9
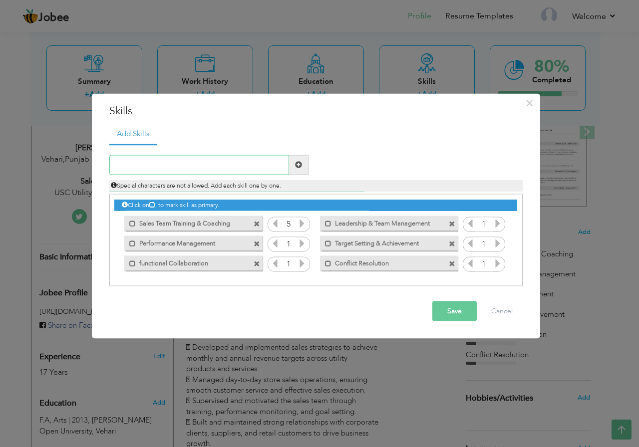
click at [174, 164] on input "text" at bounding box center [199, 165] width 180 height 20
paste input "Team management"
type input "Team management"
click at [299, 168] on span at bounding box center [298, 164] width 7 height 7
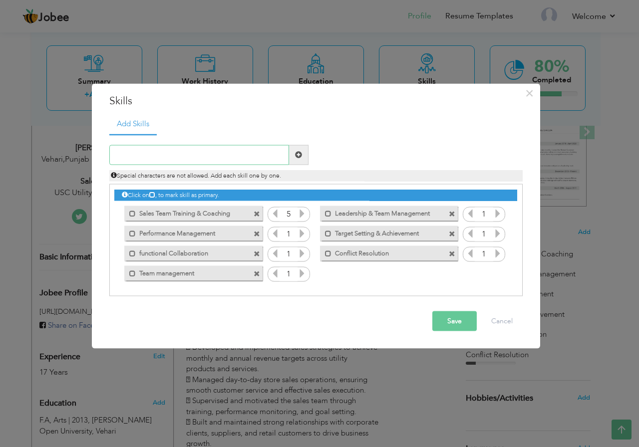
click at [177, 153] on input "text" at bounding box center [199, 155] width 180 height 20
paste input "Market Research & Competitor Analysis"
type input "Market Research & Competitor Analysis"
click at [294, 156] on span at bounding box center [298, 155] width 19 height 20
click at [304, 238] on icon at bounding box center [302, 233] width 9 height 9
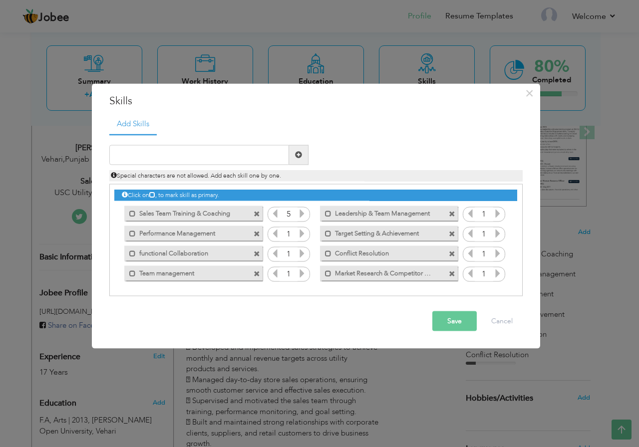
click at [304, 238] on icon at bounding box center [302, 233] width 9 height 9
click at [302, 252] on icon at bounding box center [302, 253] width 9 height 9
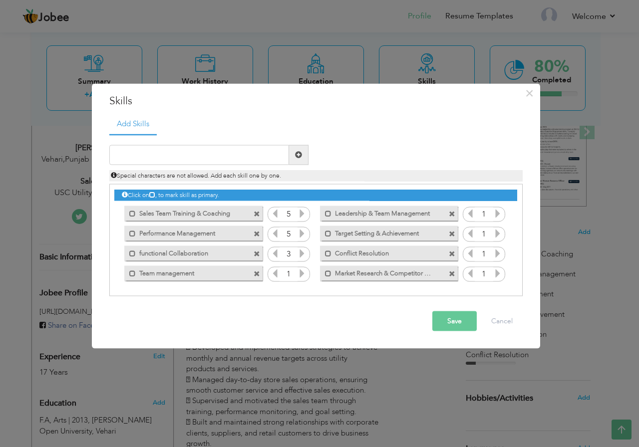
click at [302, 252] on icon at bounding box center [302, 253] width 9 height 9
click at [302, 269] on icon at bounding box center [302, 273] width 9 height 9
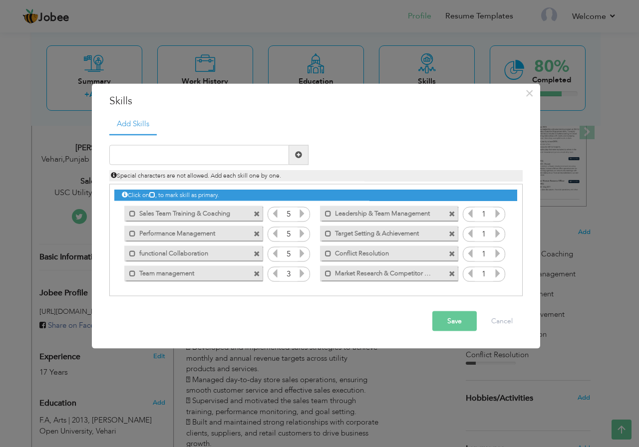
click at [302, 269] on icon at bounding box center [302, 273] width 9 height 9
click at [495, 273] on icon at bounding box center [497, 273] width 9 height 9
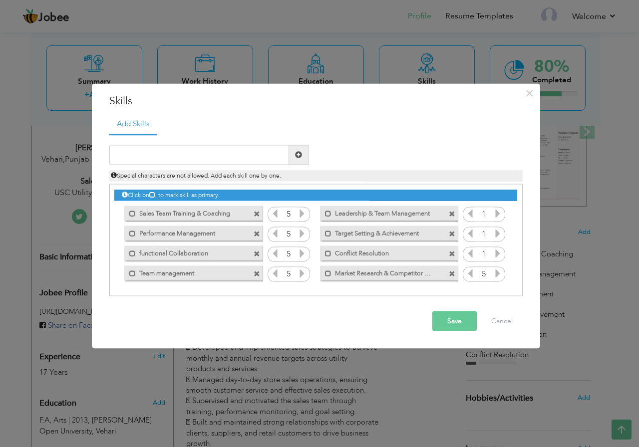
click at [499, 254] on icon at bounding box center [497, 253] width 9 height 9
click at [501, 231] on icon at bounding box center [497, 233] width 9 height 9
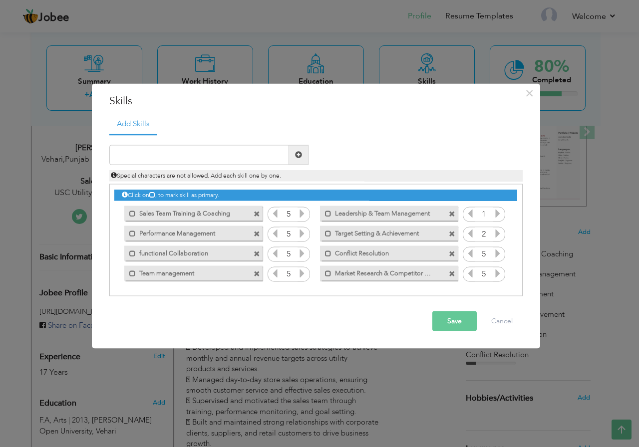
click at [501, 231] on icon at bounding box center [497, 233] width 9 height 9
click at [502, 217] on icon at bounding box center [497, 213] width 9 height 9
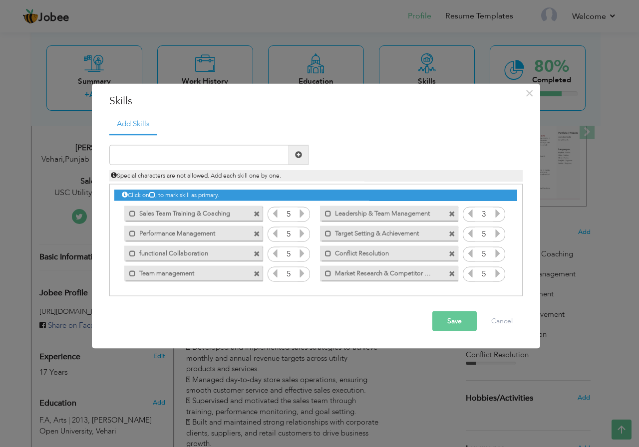
click at [502, 217] on icon at bounding box center [497, 213] width 9 height 9
click at [446, 316] on button "Save" at bounding box center [454, 321] width 44 height 20
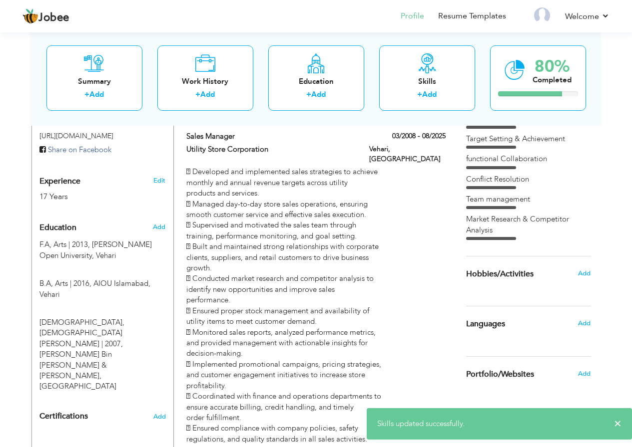
scroll to position [357, 0]
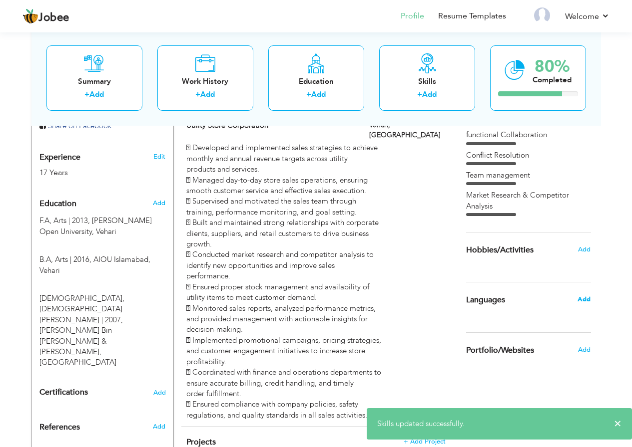
click at [583, 302] on span "Add" at bounding box center [583, 299] width 13 height 9
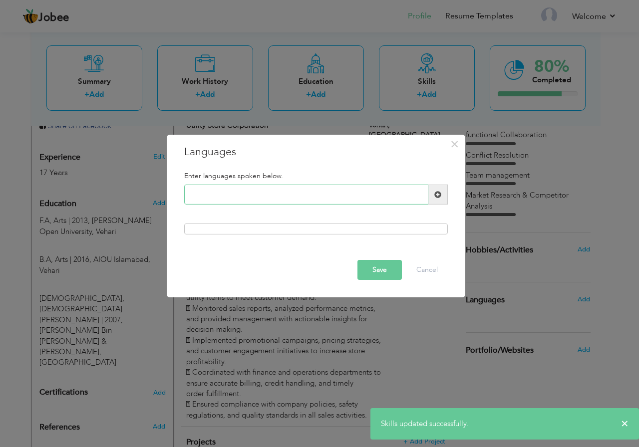
click at [237, 198] on input "text" at bounding box center [306, 195] width 244 height 20
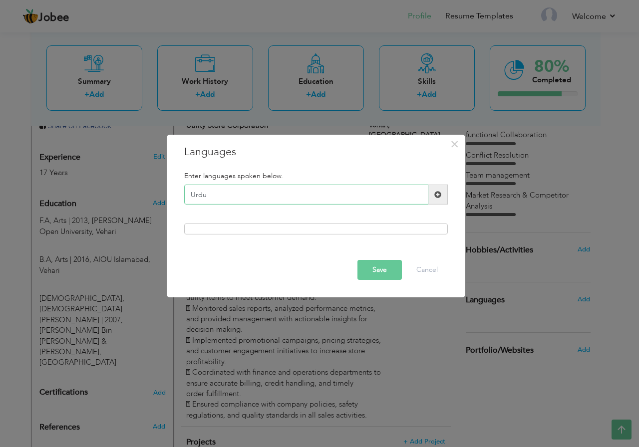
type input "Urdu"
click at [435, 196] on span at bounding box center [437, 194] width 7 height 7
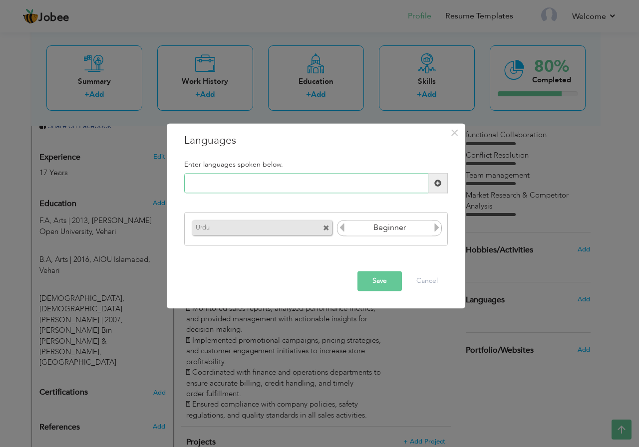
click at [216, 185] on input "text" at bounding box center [306, 184] width 244 height 20
type input "English"
click at [441, 183] on span at bounding box center [437, 184] width 19 height 20
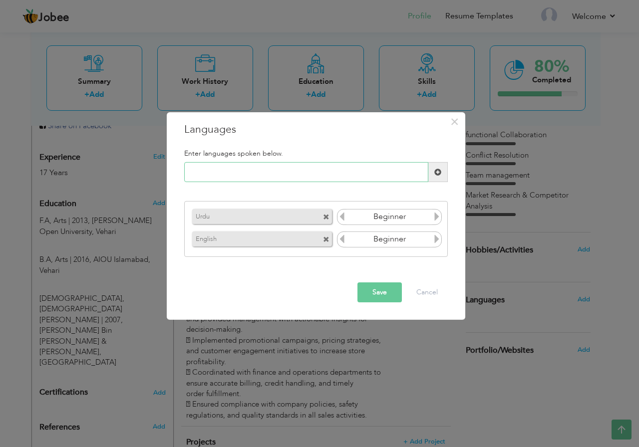
click at [204, 172] on input "text" at bounding box center [306, 172] width 244 height 20
type input "Punjabi"
click at [440, 176] on span at bounding box center [437, 172] width 7 height 7
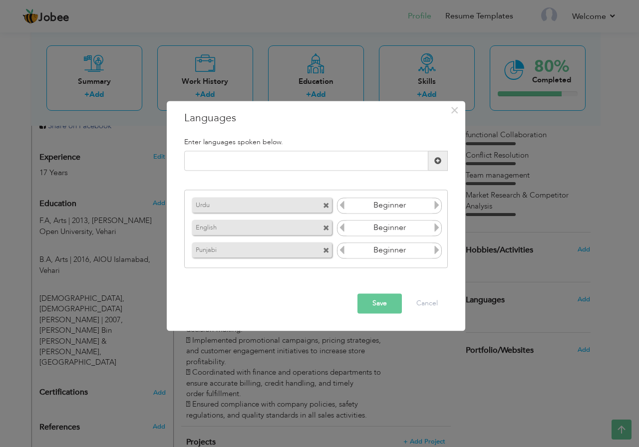
click at [433, 207] on icon at bounding box center [436, 205] width 9 height 9
click at [429, 228] on input "Beginner" at bounding box center [390, 228] width 86 height 15
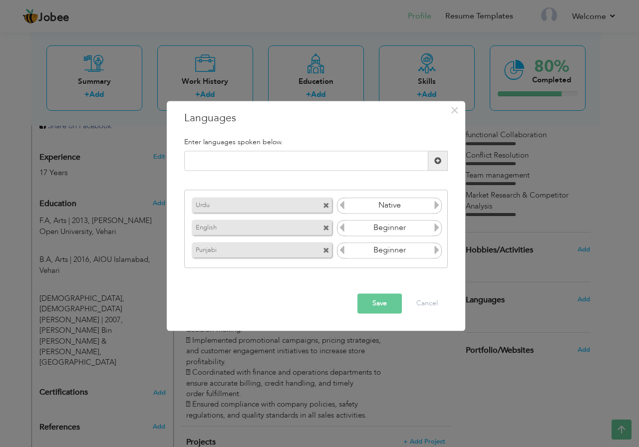
click at [439, 230] on icon at bounding box center [436, 227] width 9 height 9
click at [344, 230] on icon at bounding box center [342, 227] width 9 height 9
click at [436, 249] on icon at bounding box center [436, 250] width 9 height 9
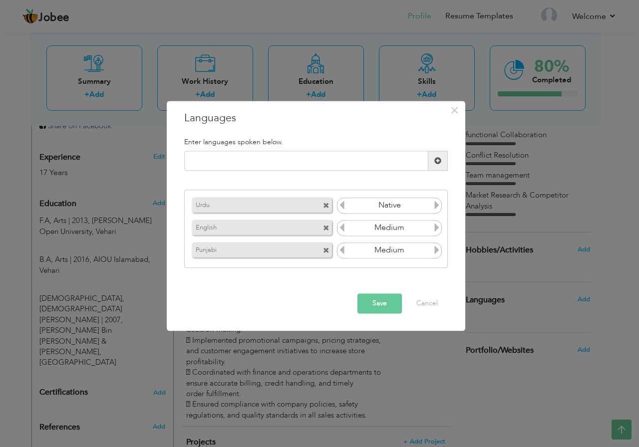
click at [436, 249] on icon at bounding box center [436, 250] width 9 height 9
click at [376, 304] on button "Save" at bounding box center [380, 304] width 44 height 20
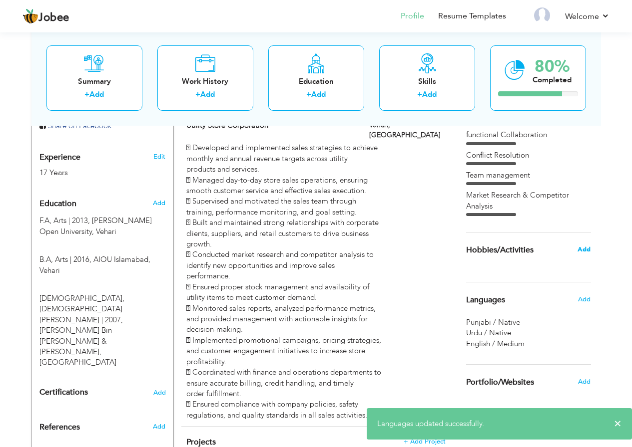
click at [582, 250] on span "Add" at bounding box center [583, 249] width 13 height 9
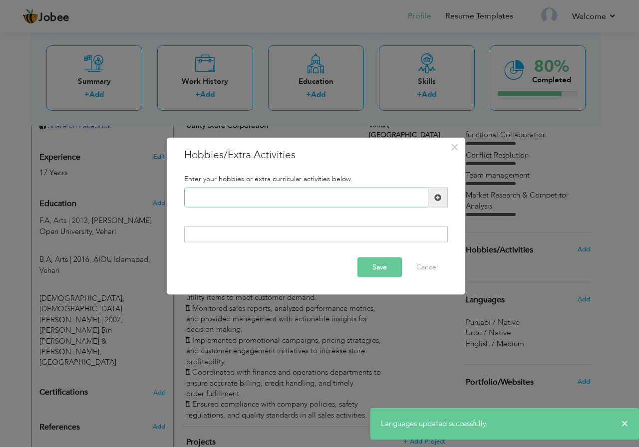
click at [258, 207] on input "text" at bounding box center [306, 198] width 244 height 20
click at [241, 198] on input "text" at bounding box center [306, 198] width 244 height 20
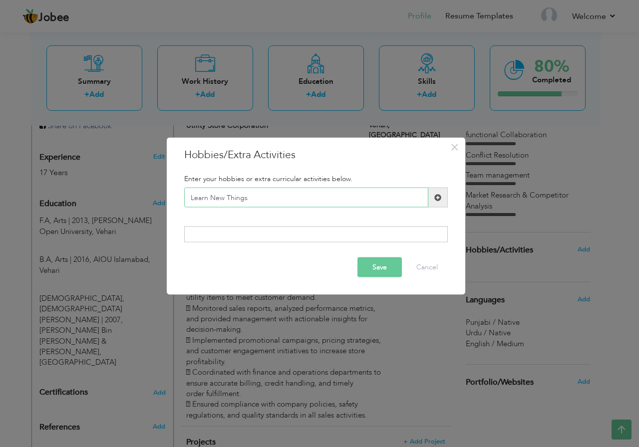
type input "Learn New Things"
click at [436, 199] on span at bounding box center [437, 197] width 7 height 7
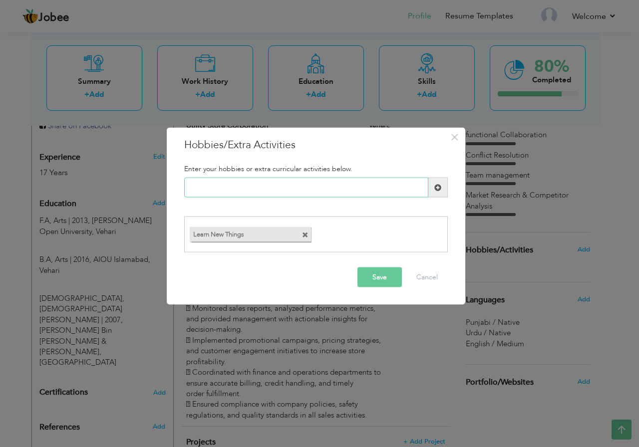
click at [255, 187] on input "text" at bounding box center [306, 188] width 244 height 20
click at [421, 183] on input "Reading Books" at bounding box center [306, 188] width 244 height 20
type input "Reading Books"
click at [435, 188] on span at bounding box center [437, 187] width 7 height 7
click at [369, 282] on button "Save" at bounding box center [380, 277] width 44 height 20
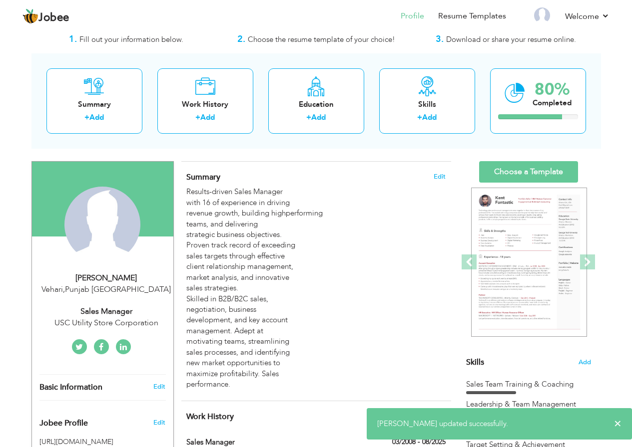
scroll to position [50, 0]
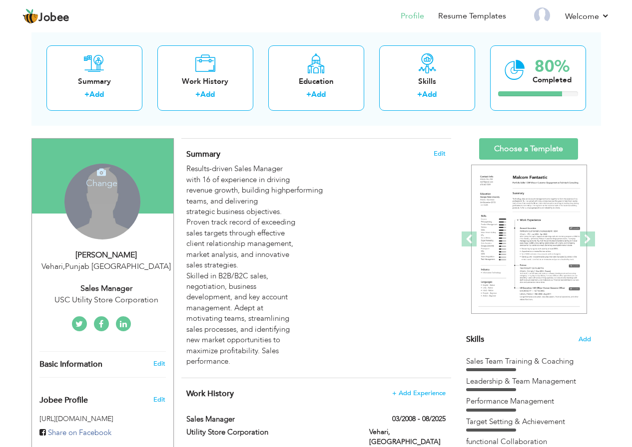
click at [107, 195] on div "Change Remove" at bounding box center [102, 202] width 76 height 76
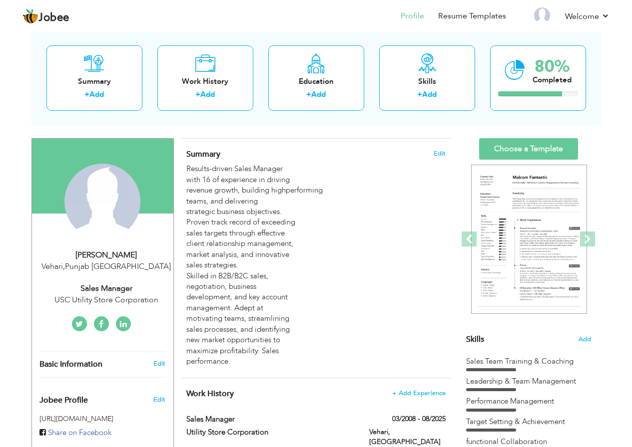
click at [107, 180] on h4 "Change" at bounding box center [101, 177] width 71 height 24
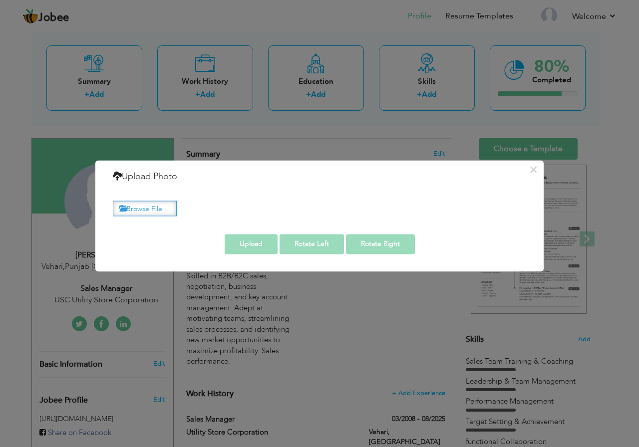
click at [168, 212] on label "Browse File ..." at bounding box center [145, 208] width 64 height 15
click at [0, 0] on input "Browse File ..." at bounding box center [0, 0] width 0 height 0
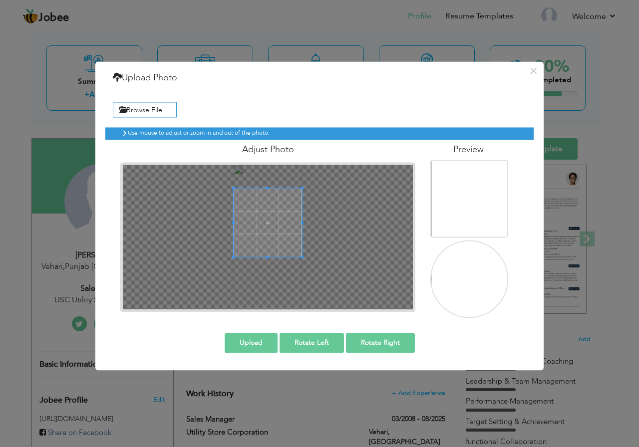
click at [270, 236] on span at bounding box center [268, 223] width 69 height 69
click at [262, 345] on button "Upload" at bounding box center [251, 344] width 53 height 20
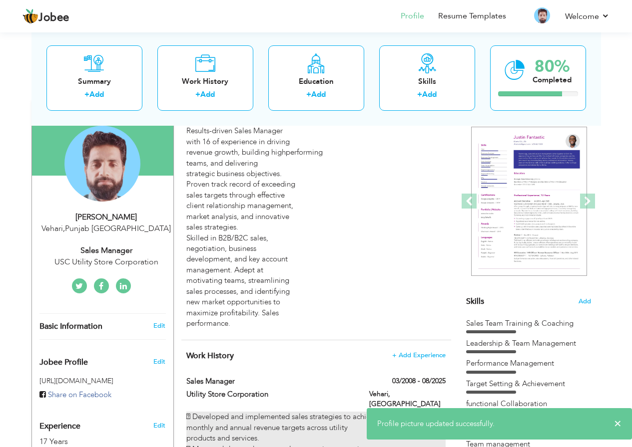
scroll to position [0, 0]
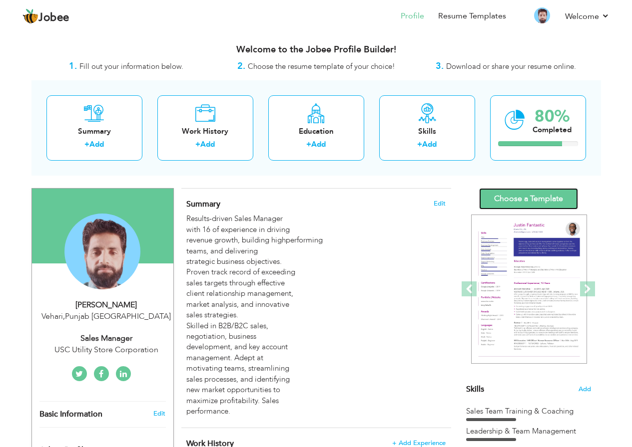
click at [556, 199] on link "Choose a Template" at bounding box center [528, 198] width 99 height 21
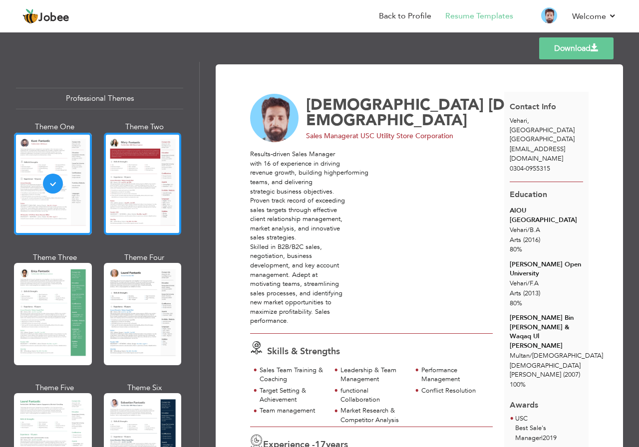
click at [116, 191] on div at bounding box center [143, 184] width 78 height 102
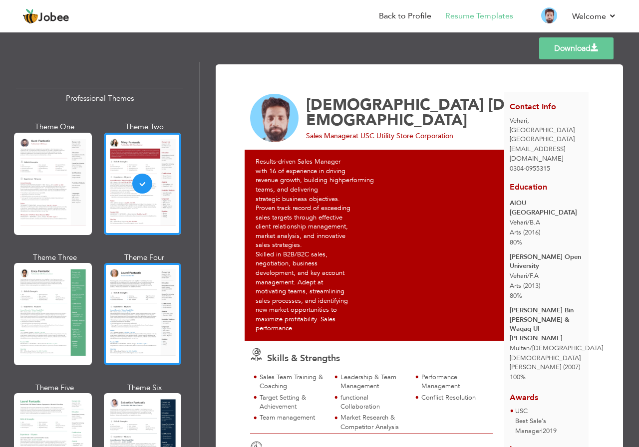
click at [118, 304] on div at bounding box center [143, 314] width 78 height 102
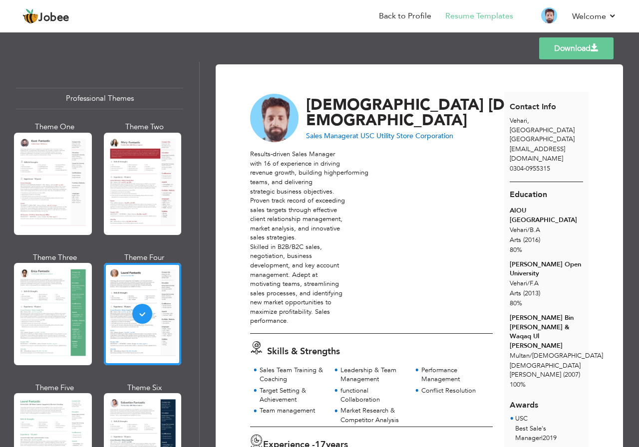
click at [559, 47] on link "Download" at bounding box center [576, 48] width 74 height 22
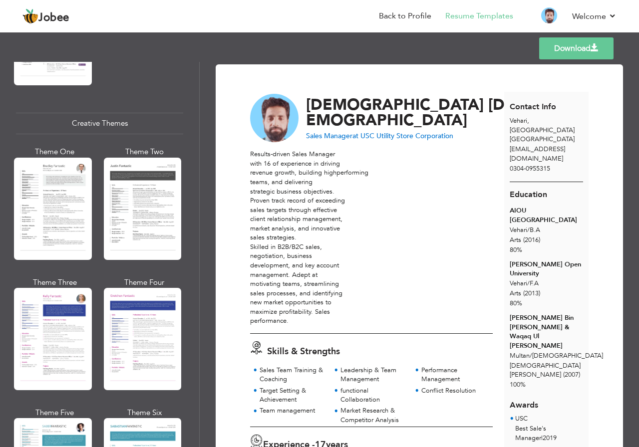
scroll to position [1149, 0]
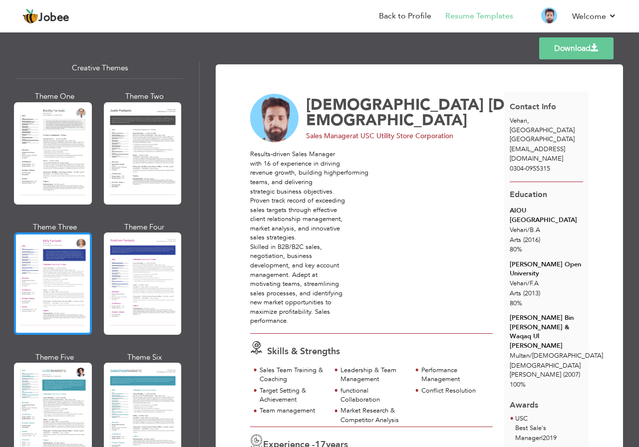
scroll to position [1249, 0]
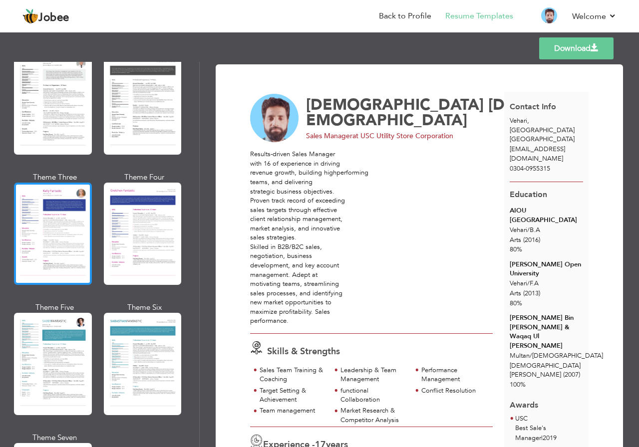
click at [55, 220] on div at bounding box center [53, 234] width 78 height 102
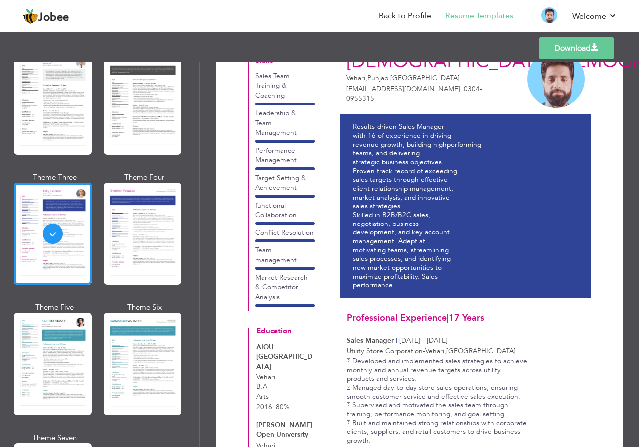
scroll to position [0, 0]
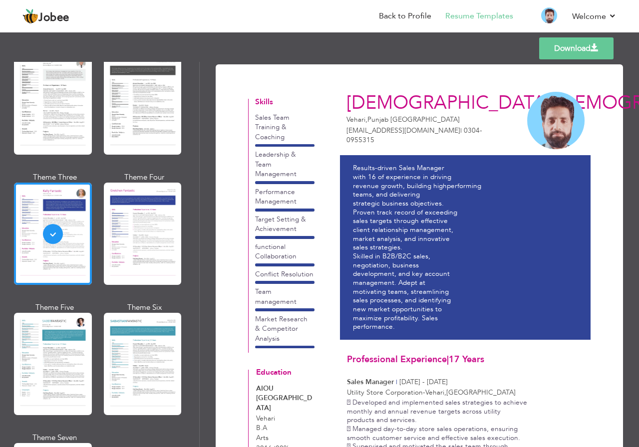
click at [410, 183] on p "Results-driven Sales Manager with 16 of experience in driving revenue growth, b…" at bounding box center [465, 248] width 225 height 168
click at [562, 50] on link "Download" at bounding box center [576, 48] width 74 height 22
click at [400, 16] on link "Back to Profile" at bounding box center [405, 15] width 52 height 11
click at [403, 15] on link "Back to Profile" at bounding box center [405, 15] width 52 height 11
click at [389, 15] on link "Back to Profile" at bounding box center [405, 15] width 52 height 11
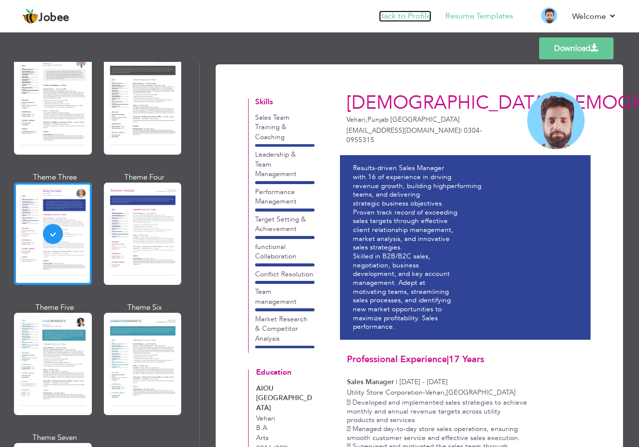
click at [389, 15] on link "Back to Profile" at bounding box center [405, 15] width 52 height 11
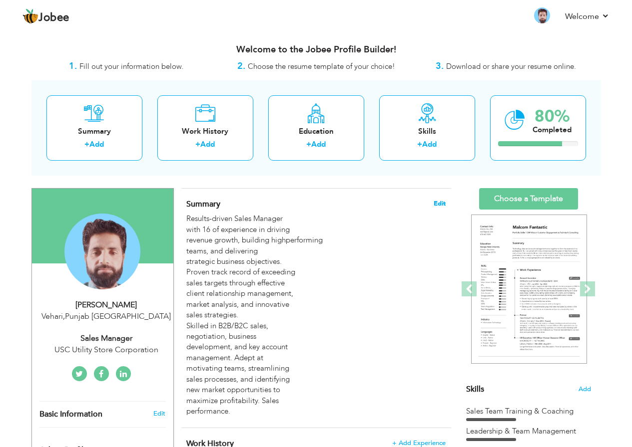
click at [436, 205] on span "Edit" at bounding box center [439, 203] width 12 height 7
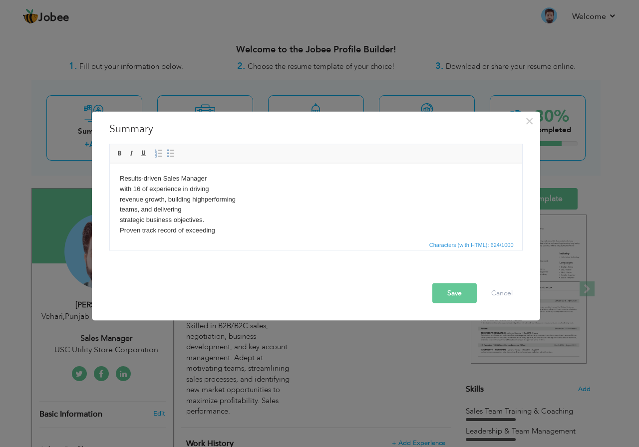
click at [261, 226] on body "Results-driven Sales Manager with 16 of experience in driving revenue growth, b…" at bounding box center [315, 271] width 393 height 197
click at [117, 187] on html "Results-driven Sales Manager with 16 of experience in driving revenue growth, b…" at bounding box center [315, 271] width 413 height 217
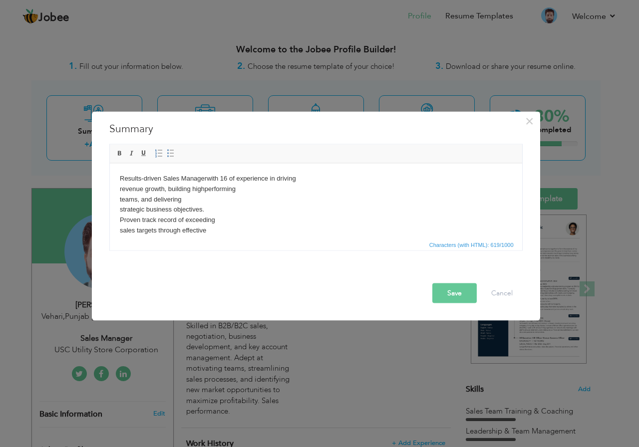
click at [118, 186] on html "Results-driven Sales Manager with 16 of experience in driving revenue growth, b…" at bounding box center [315, 266] width 413 height 207
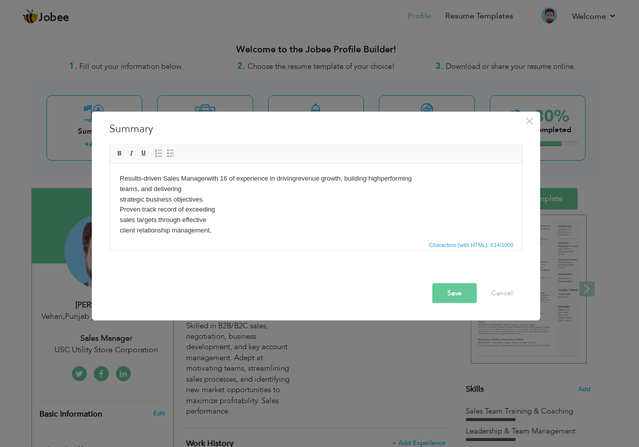
click at [119, 190] on body "Results-driven Sales Manager with 16 of experience in driving revenue growth, b…" at bounding box center [315, 261] width 393 height 177
click at [118, 199] on html "Results-driven Sales Manager with 16 of experience in driving revenue growth, b…" at bounding box center [315, 256] width 413 height 186
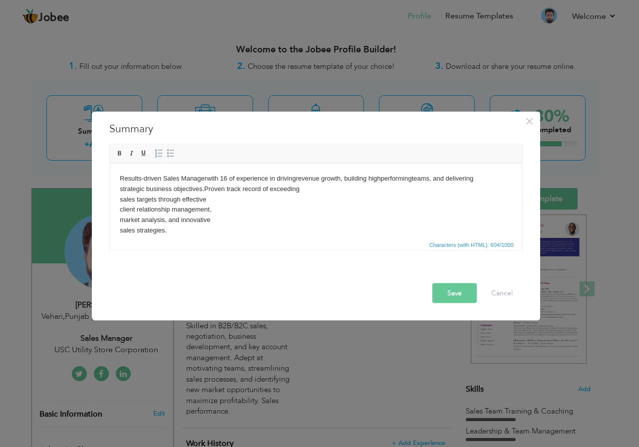
click at [116, 201] on html "Results-driven Sales Manager with 16 of experience in driving revenue growth, b…" at bounding box center [315, 251] width 413 height 176
click at [117, 200] on html "Results-driven Sales Manager with 16 of experience in driving revenue growth, b…" at bounding box center [315, 245] width 413 height 165
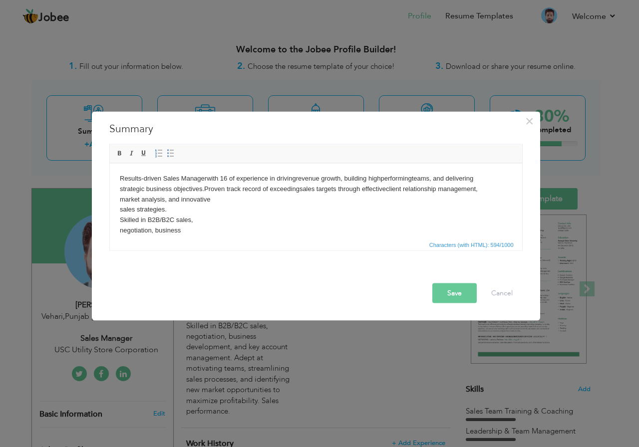
click at [121, 213] on body "Results-driven Sales Manager with 16 of experience in driving revenue growth, b…" at bounding box center [315, 240] width 393 height 135
click at [123, 210] on body "Results-driven Sales Manager with 16 of experience in driving revenue growth, b…" at bounding box center [315, 235] width 393 height 125
click at [120, 211] on body "Results-driven Sales Manager with 16 of experience in driving revenue growth, b…" at bounding box center [315, 235] width 393 height 125
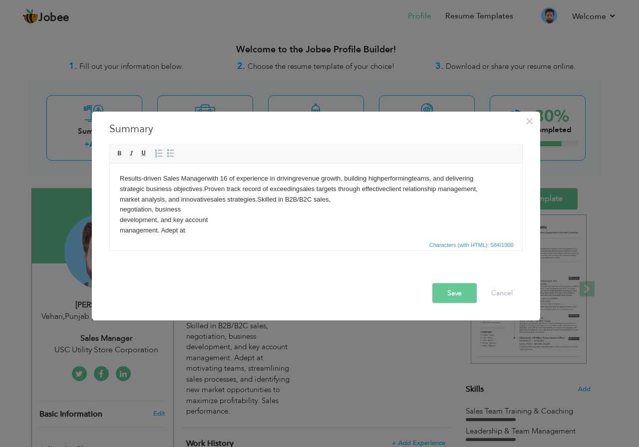
click at [116, 209] on html "Results-driven Sales Manager with 16 of experience in driving revenue growth, b…" at bounding box center [315, 230] width 413 height 134
click at [115, 210] on html "Results-driven Sales Manager with 16 of experience in driving revenue growth, b…" at bounding box center [315, 225] width 413 height 124
click at [119, 221] on body "Results-driven Sales Manager with 16 of experience in driving revenue growth, b…" at bounding box center [315, 219] width 393 height 93
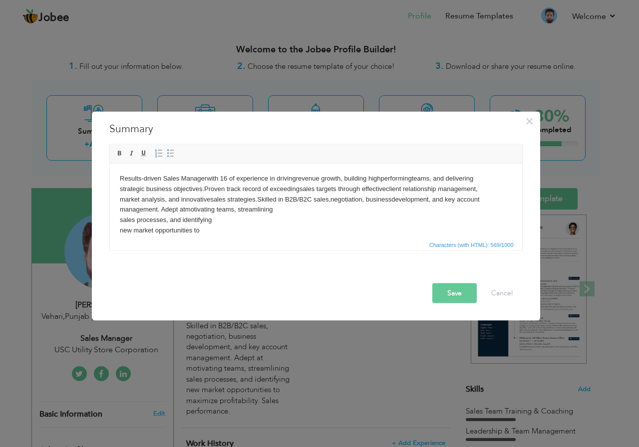
click at [119, 221] on body "Results-driven Sales Manager with 16 of experience in driving revenue growth, b…" at bounding box center [315, 214] width 393 height 83
click at [120, 219] on body "Results-driven Sales Manager with 16 of experience in driving revenue growth, b…" at bounding box center [315, 209] width 393 height 73
click at [119, 222] on body "Results-driven Sales Manager with 16 of experience in driving revenue growth, b…" at bounding box center [315, 204] width 393 height 62
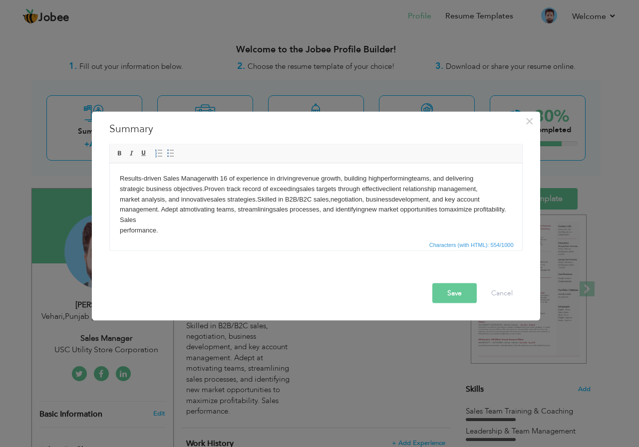
click at [117, 231] on html "Results-driven Sales Manager with 16 of experience in driving revenue growth, b…" at bounding box center [315, 204] width 413 height 82
click at [458, 289] on button "Save" at bounding box center [454, 294] width 44 height 20
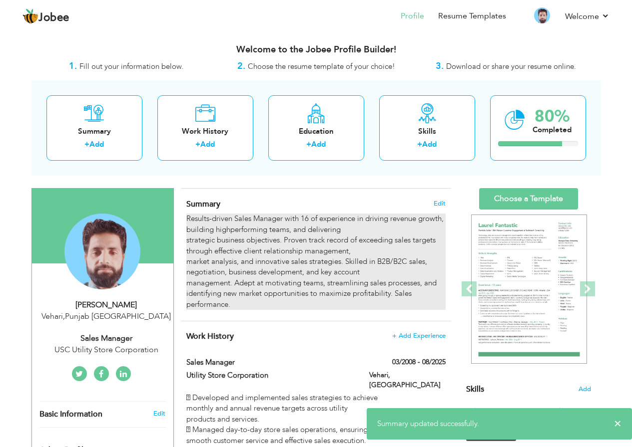
click at [413, 243] on div "Results-driven Sales Manager with 16 of experience in driving revenue growth, b…" at bounding box center [315, 262] width 259 height 96
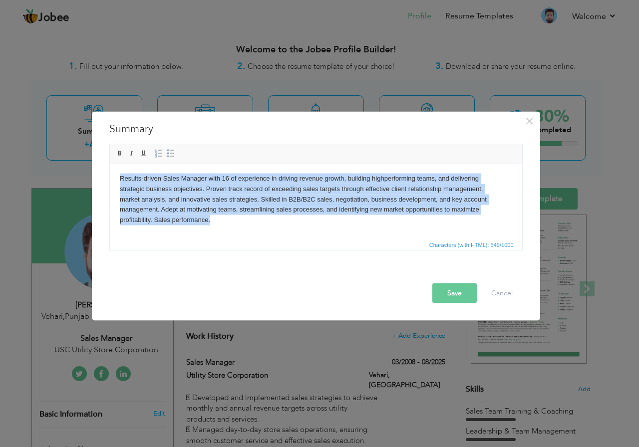
drag, startPoint x: 117, startPoint y: 177, endPoint x: 203, endPoint y: 296, distance: 146.8
click at [282, 225] on html "Results-driven Sales Manager with 16 of experience in driving revenue growth, b…" at bounding box center [315, 199] width 413 height 72
click at [120, 154] on span at bounding box center [120, 154] width 8 height 8
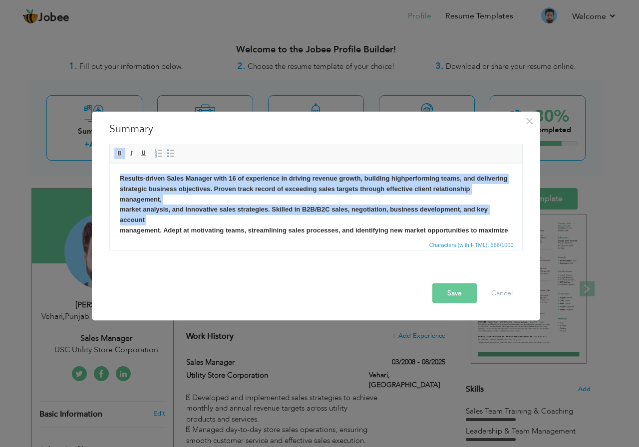
click at [275, 222] on strong "Results-driven Sales Manager with 16 of experience in driving revenue growth, b…" at bounding box center [313, 209] width 389 height 70
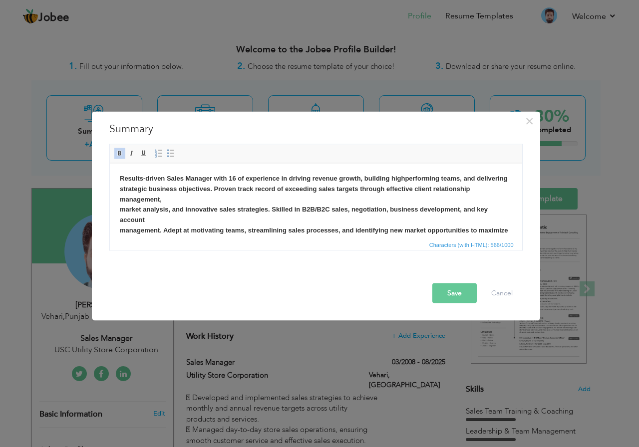
click at [122, 200] on strong "Results-driven Sales Manager with 16 of experience in driving revenue growth, b…" at bounding box center [313, 209] width 389 height 70
click at [119, 198] on strong "Results-driven Sales Manager with 16 of experience in driving revenue growth, b…" at bounding box center [313, 209] width 389 height 70
click at [119, 212] on strong "Results-driven Sales Manager with 16 of experience in driving revenue growth, b…" at bounding box center [313, 209] width 389 height 70
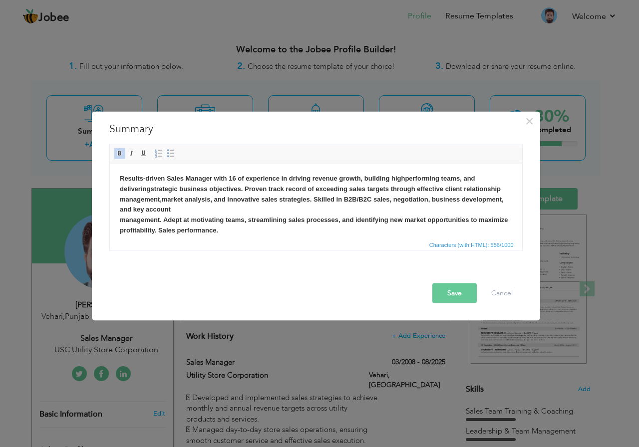
click at [121, 218] on strong "Results-driven Sales Manager with 16 of experience in driving revenue growth, b…" at bounding box center [313, 203] width 389 height 59
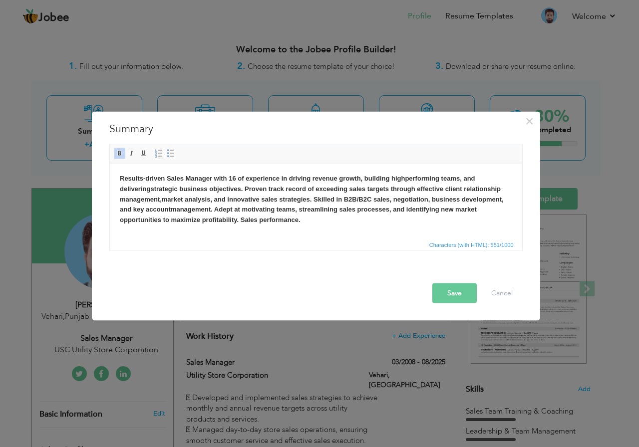
click at [459, 289] on button "Save" at bounding box center [454, 294] width 44 height 20
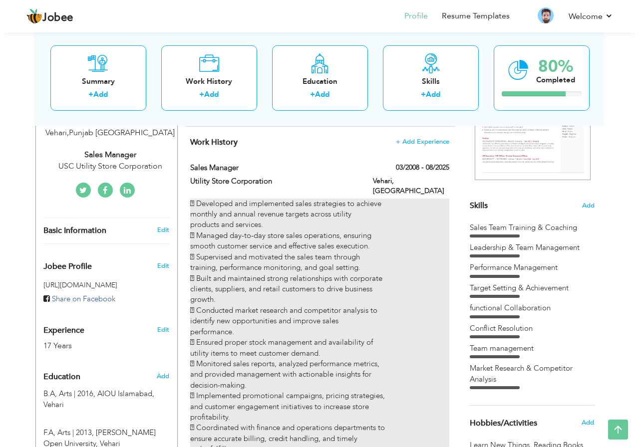
scroll to position [200, 0]
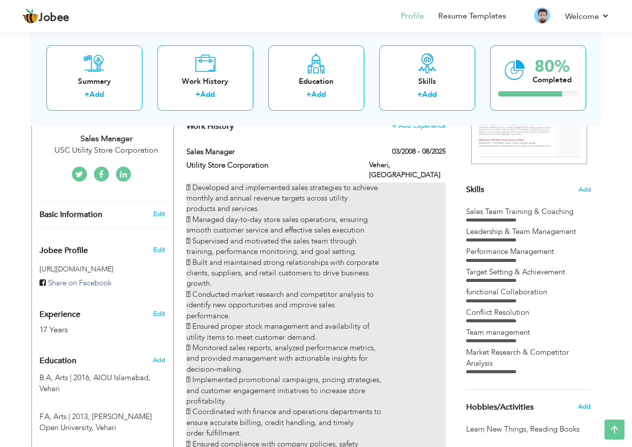
click at [365, 249] on div " Developed and implemented sales strategies to achieve monthly and annual reve…" at bounding box center [315, 322] width 259 height 278
type input "Sales Manager"
type input "Utility Store Corporation"
type input "03/2008"
type input "08/2025"
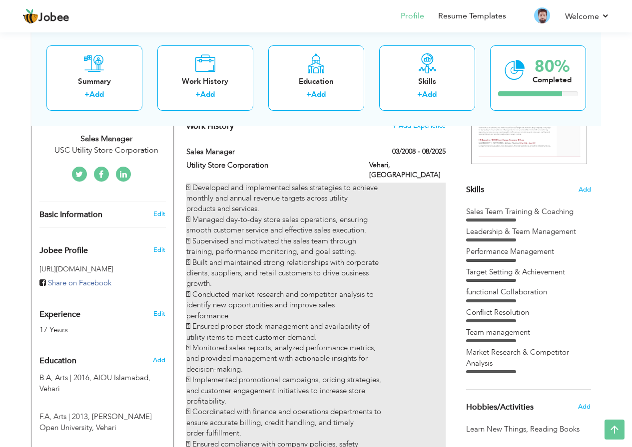
type input "[GEOGRAPHIC_DATA]"
type input "Vehari"
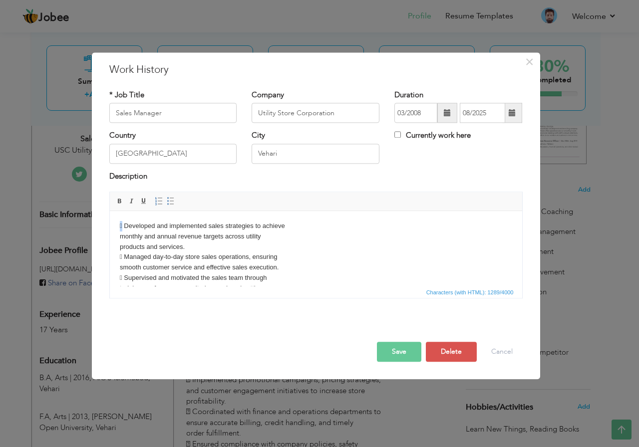
click at [119, 225] on body " Developed and implemented sales strategies to achieve monthly and annual reve…" at bounding box center [315, 356] width 393 height 270
click at [118, 237] on html "Developed and implemented sales strategies to achieve monthly and annual revenu…" at bounding box center [315, 356] width 413 height 290
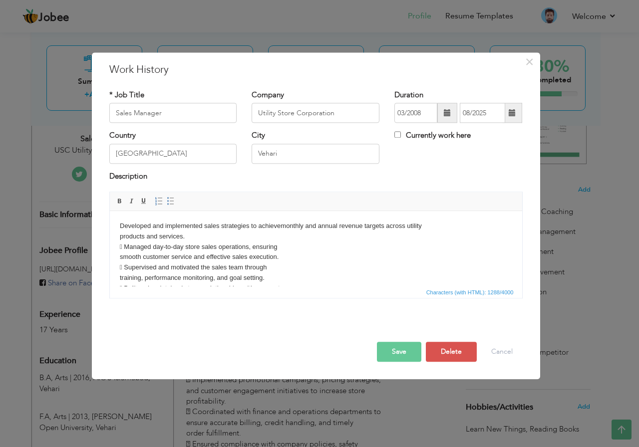
click at [125, 248] on body "Developed and implemented sales strategies to achieve monthly and annual revenu…" at bounding box center [315, 351] width 393 height 260
click at [121, 264] on body "Developed and implemented sales strategies to achieve monthly and annual revenu…" at bounding box center [315, 351] width 393 height 260
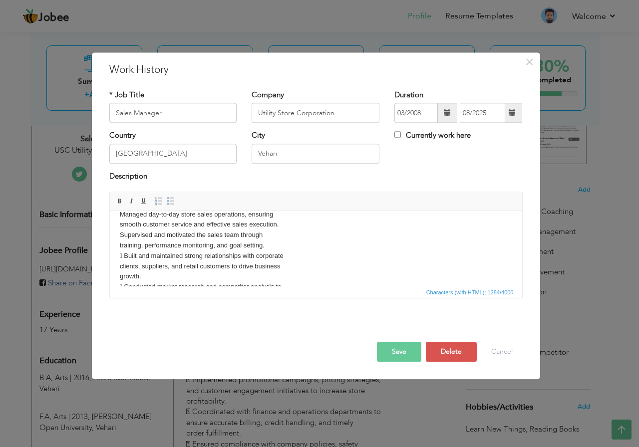
scroll to position [50, 0]
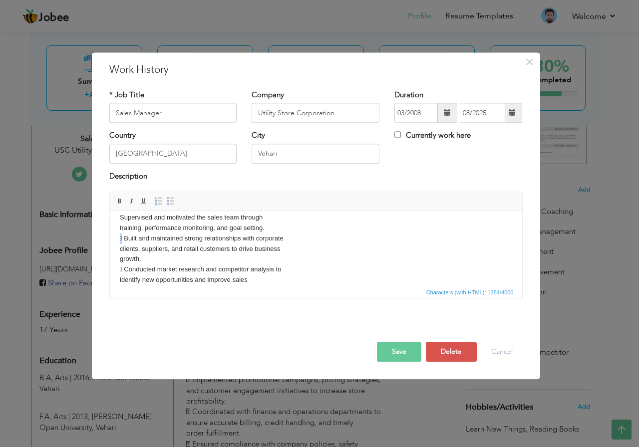
drag, startPoint x: 122, startPoint y: 239, endPoint x: 114, endPoint y: 238, distance: 8.0
click at [114, 238] on html "Developed and implemented sales strategies to achieve monthly and annual revenu…" at bounding box center [315, 301] width 413 height 280
drag, startPoint x: 124, startPoint y: 268, endPoint x: 114, endPoint y: 268, distance: 10.0
click at [114, 268] on html "Developed and implemented sales strategies to achieve monthly and annual revenu…" at bounding box center [315, 301] width 413 height 280
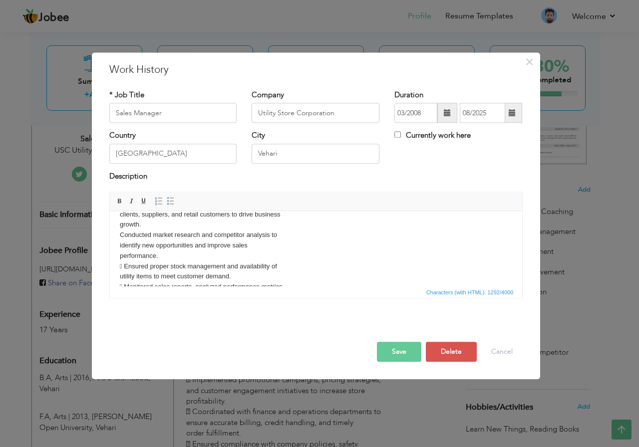
scroll to position [100, 0]
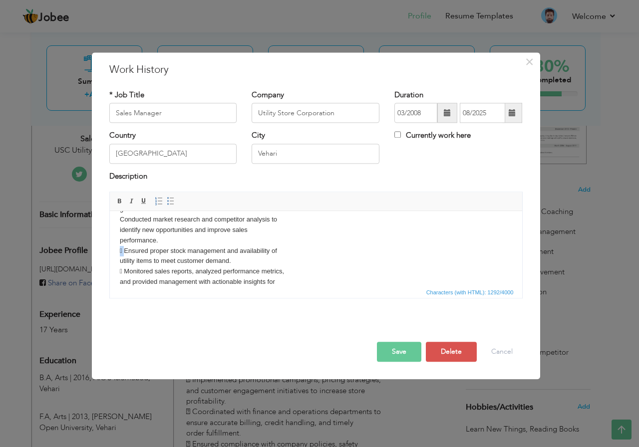
drag, startPoint x: 125, startPoint y: 249, endPoint x: 108, endPoint y: 248, distance: 17.0
click at [109, 248] on html "Developed and implemented sales strategies to achieve monthly and annual revenu…" at bounding box center [315, 251] width 413 height 280
drag, startPoint x: 124, startPoint y: 270, endPoint x: 115, endPoint y: 270, distance: 9.5
click at [115, 270] on html "Developed and implemented sales strategies to achieve monthly and annual revenu…" at bounding box center [315, 251] width 413 height 280
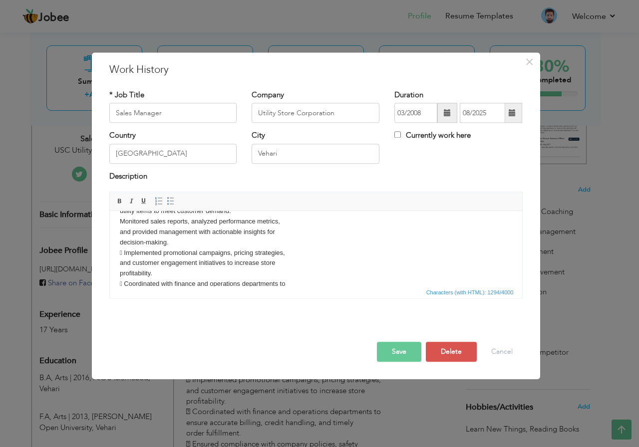
drag, startPoint x: 125, startPoint y: 255, endPoint x: 110, endPoint y: 254, distance: 15.0
click at [110, 254] on html "Developed and implemented sales strategies to achieve monthly and annual revenu…" at bounding box center [315, 201] width 413 height 280
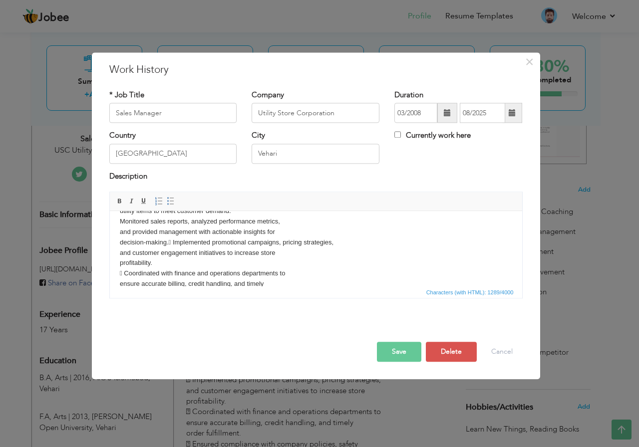
click at [174, 245] on body "Developed and implemented sales strategies to achieve monthly and annual revenu…" at bounding box center [315, 195] width 393 height 249
click at [170, 244] on body "Developed and implemented sales strategies to achieve monthly and annual revenu…" at bounding box center [315, 195] width 393 height 249
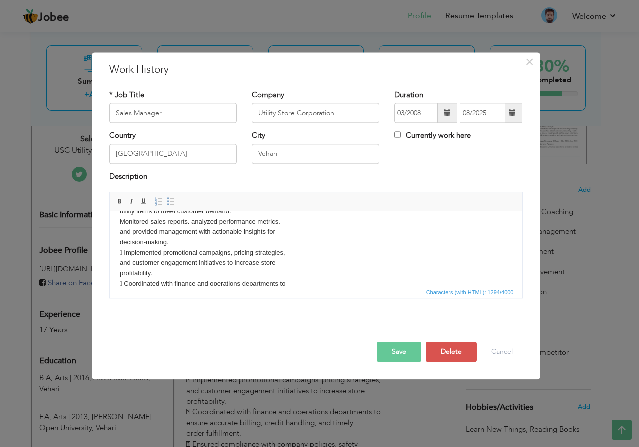
click at [123, 252] on body "Developed and implemented sales strategies to achieve monthly and annual revenu…" at bounding box center [315, 201] width 393 height 260
click at [124, 281] on body "Developed and implemented sales strategies to achieve monthly and annual revenu…" at bounding box center [315, 201] width 393 height 260
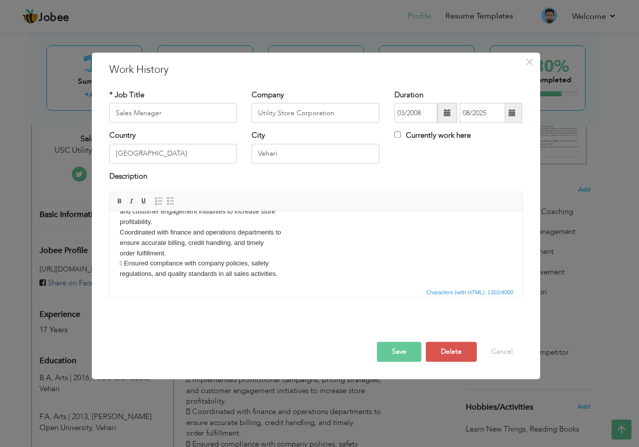
click at [126, 263] on body "Developed and implemented sales strategies to achieve monthly and annual revenu…" at bounding box center [315, 150] width 393 height 260
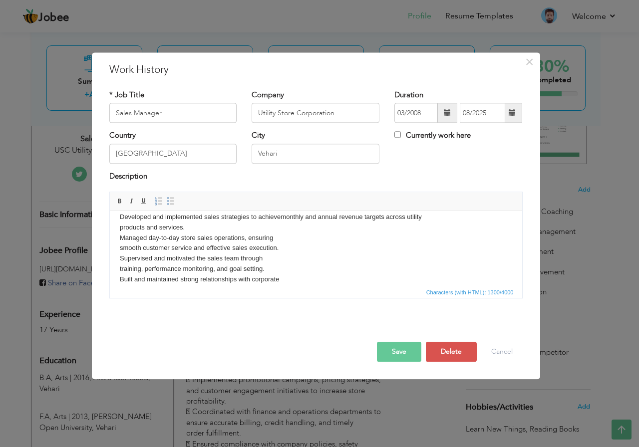
scroll to position [0, 0]
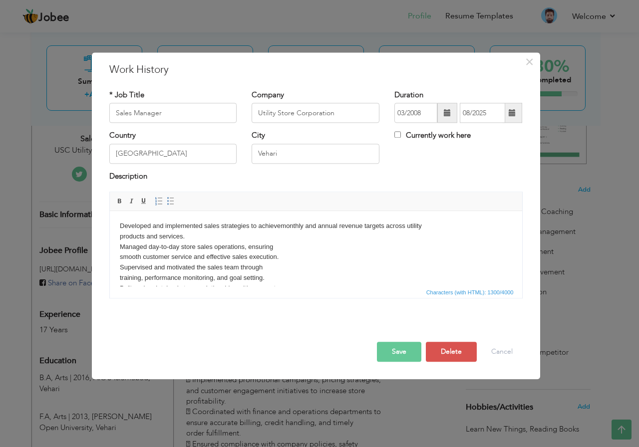
click at [118, 239] on html "Developed and implemented sales strategies to achieve monthly and annual revenu…" at bounding box center [315, 351] width 413 height 280
click at [120, 241] on body "Developed and implemented sales strategies to achieve monthly and annual revenu…" at bounding box center [315, 345] width 393 height 249
click at [120, 245] on body "Developed and implemented sales strategies to achieve monthly and annual revenu…" at bounding box center [315, 345] width 393 height 249
click at [118, 255] on html "Developed and implemented sales strategies to achieve monthly and annual revenu…" at bounding box center [315, 340] width 413 height 259
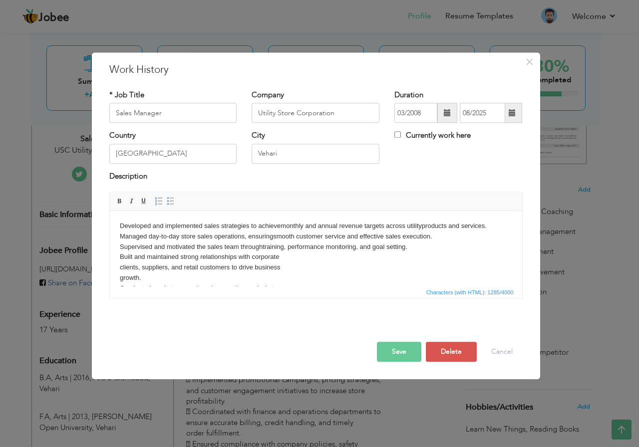
click at [117, 267] on html "Developed and implemented sales strategies to achieve monthly and annual revenu…" at bounding box center [315, 335] width 413 height 249
click at [118, 267] on html "Developed and implemented sales strategies to achieve monthly and annual revenu…" at bounding box center [315, 330] width 413 height 238
click at [117, 275] on html "Developed and implemented sales strategies to achieve monthly and annual revenu…" at bounding box center [315, 325] width 413 height 228
click at [118, 279] on html "Developed and implemented sales strategies to achieve monthly and annual revenu…" at bounding box center [315, 319] width 413 height 217
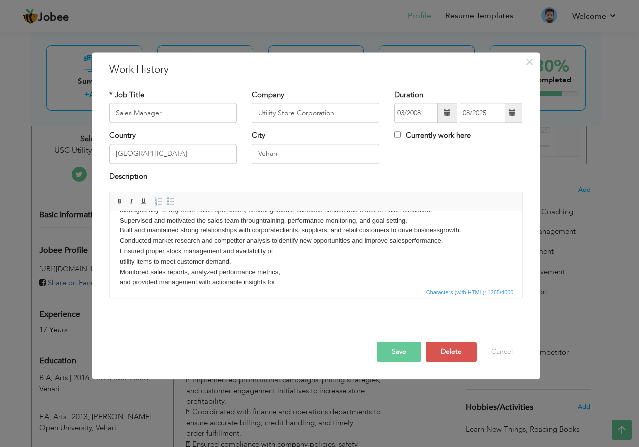
scroll to position [50, 0]
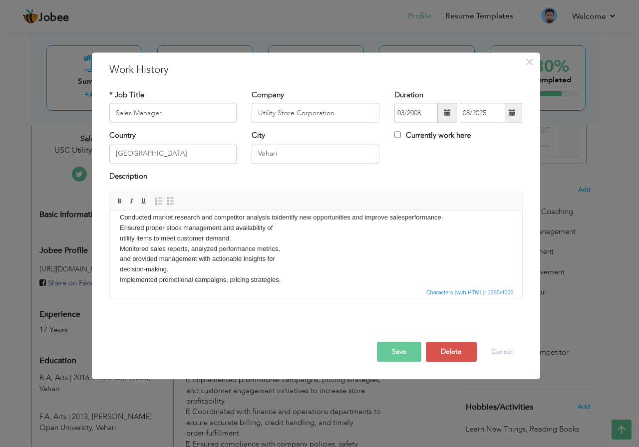
drag, startPoint x: 119, startPoint y: 240, endPoint x: 149, endPoint y: 280, distance: 50.0
click at [120, 241] on body "Developed and implemented sales strategies to achieve monthly and annual revenu…" at bounding box center [315, 264] width 393 height 187
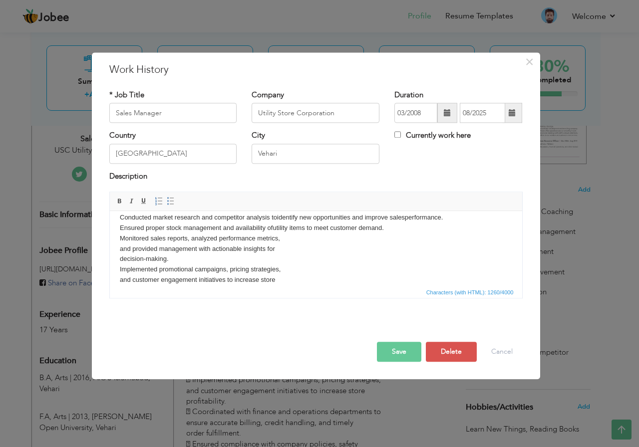
click at [121, 238] on body "Developed and implemented sales strategies to achieve monthly and annual revenu…" at bounding box center [315, 259] width 393 height 177
click at [117, 249] on html "Developed and implemented sales strategies to achieve monthly and annual revenu…" at bounding box center [315, 259] width 413 height 197
click at [118, 257] on html "Developed and implemented sales strategies to achieve monthly and annual revenu…" at bounding box center [315, 259] width 413 height 197
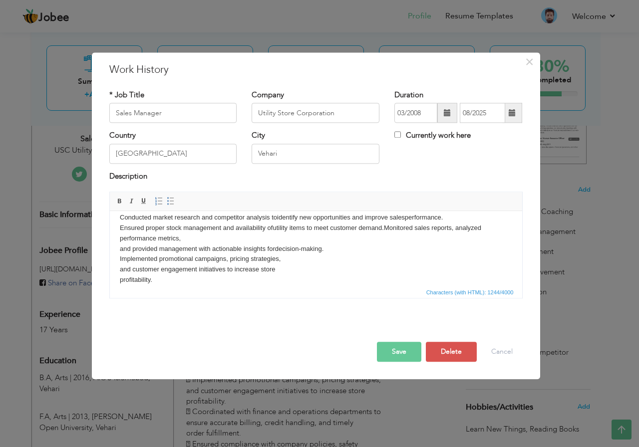
click at [118, 268] on html "Developed and implemented sales strategies to achieve monthly and annual revenu…" at bounding box center [315, 254] width 413 height 186
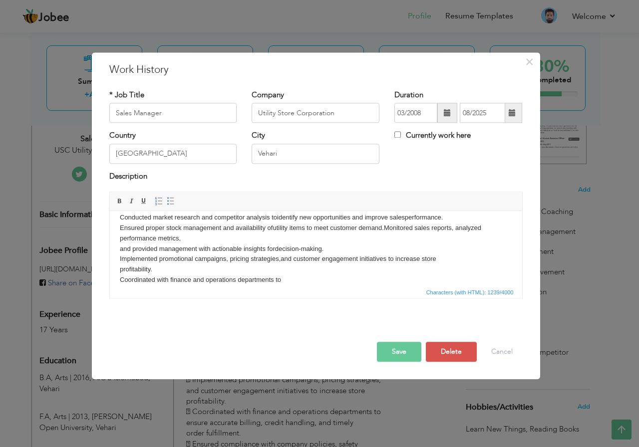
click at [118, 272] on html "Developed and implemented sales strategies to achieve monthly and annual revenu…" at bounding box center [315, 249] width 413 height 176
click at [120, 282] on body "Developed and implemented sales strategies to achieve monthly and annual revenu…" at bounding box center [315, 243] width 393 height 145
click at [116, 282] on html "Developed and implemented sales strategies to achieve monthly and annual revenu…" at bounding box center [315, 238] width 413 height 155
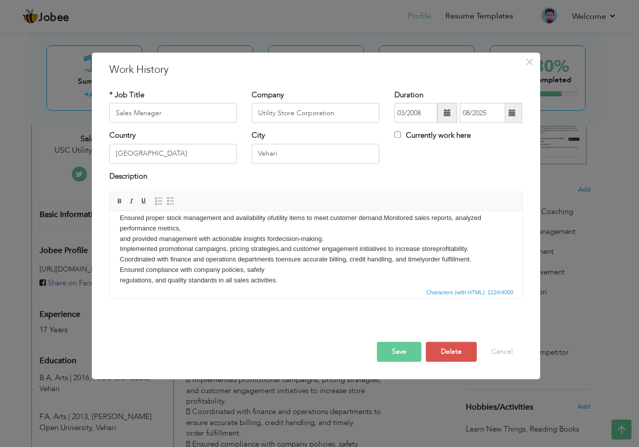
scroll to position [70, 0]
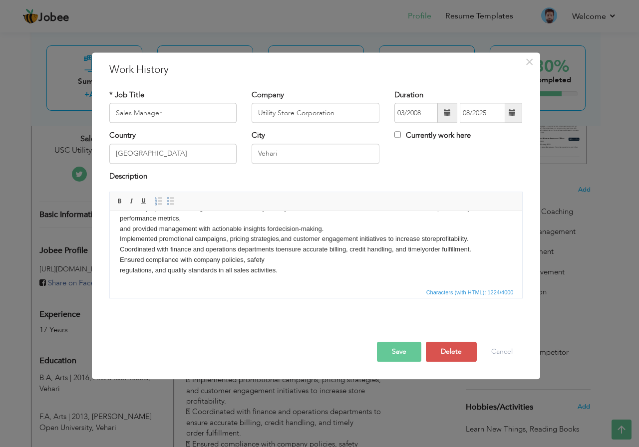
click at [120, 273] on body "Developed and implemented sales strategies to achieve monthly and annual revenu…" at bounding box center [315, 213] width 393 height 125
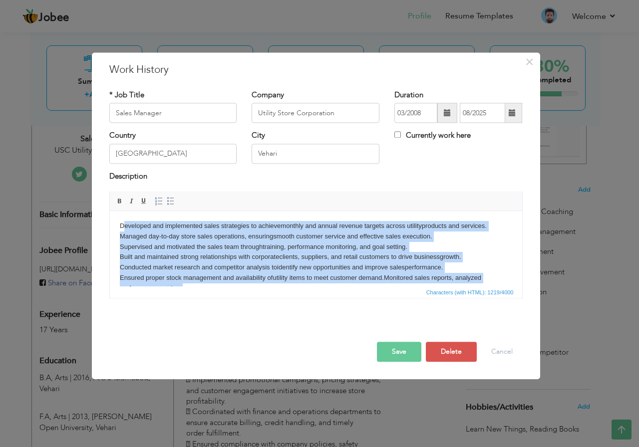
scroll to position [59, 0]
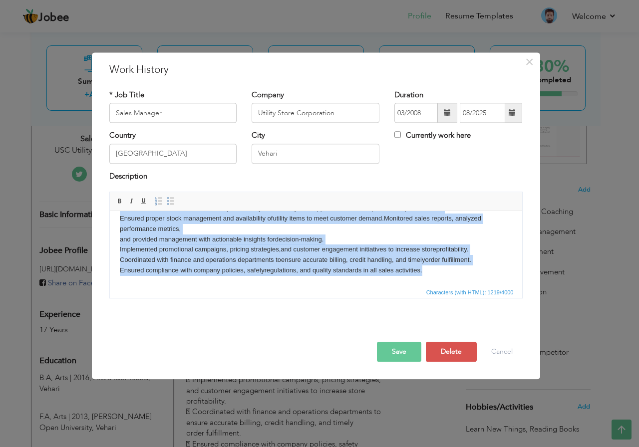
drag, startPoint x: 121, startPoint y: 224, endPoint x: 430, endPoint y: 294, distance: 317.4
click at [430, 286] on html "Developed and implemented sales strategies to achieve monthly and annual revenu…" at bounding box center [315, 219] width 413 height 134
click at [170, 202] on span at bounding box center [171, 202] width 8 height 8
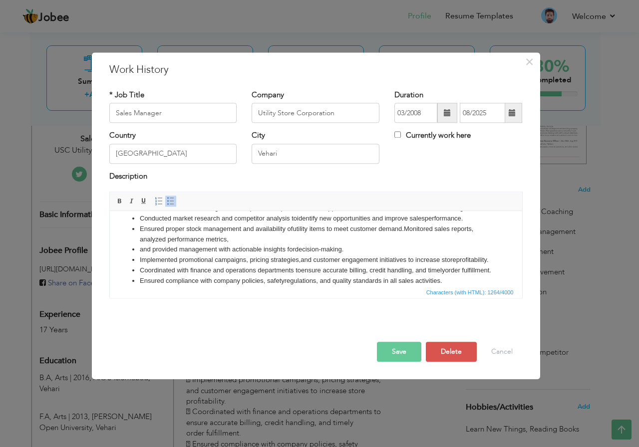
click at [198, 255] on li "and provided management with actionable insights for decision-making." at bounding box center [315, 250] width 353 height 10
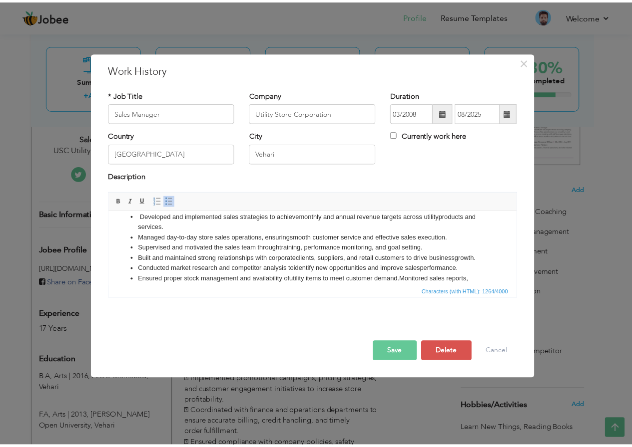
scroll to position [0, 0]
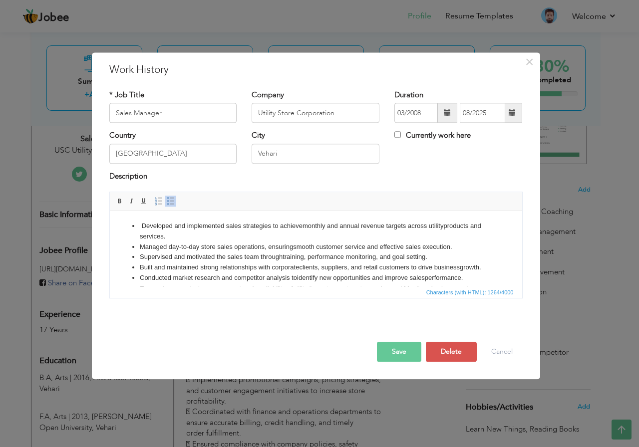
click at [398, 354] on button "Save" at bounding box center [399, 353] width 44 height 20
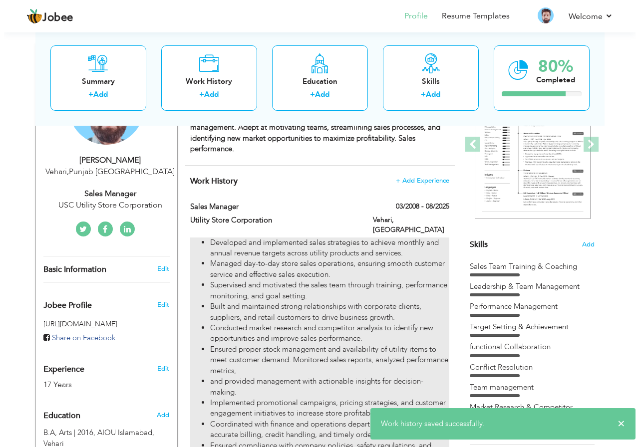
scroll to position [100, 0]
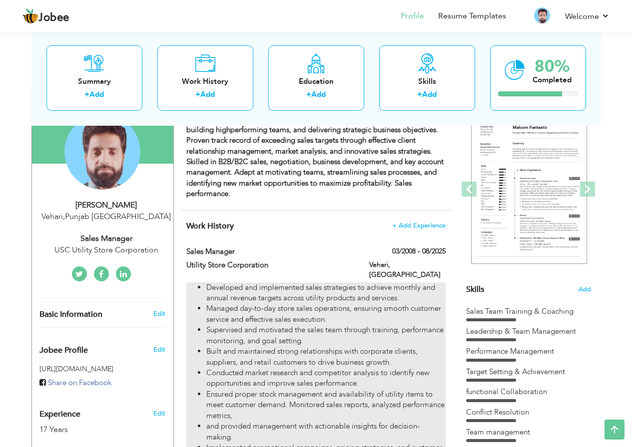
click at [426, 325] on li "Supervised and motivated the sales team through training, performance monitorin…" at bounding box center [325, 335] width 239 height 21
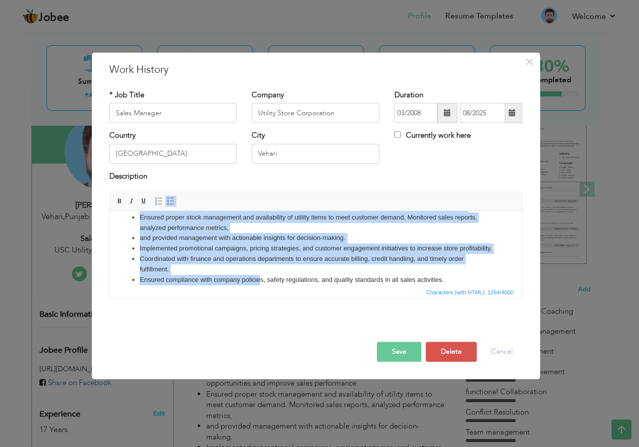
scroll to position [101, 0]
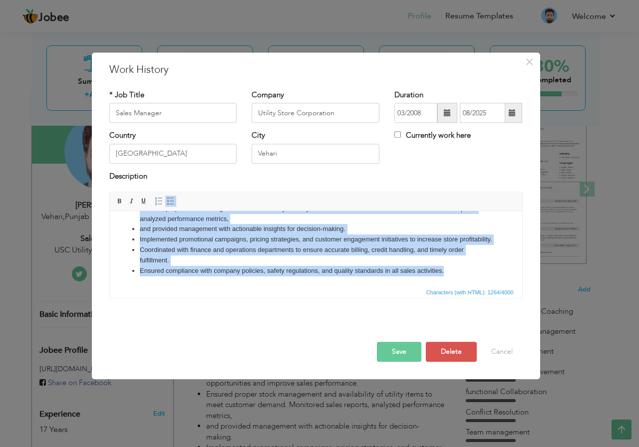
drag, startPoint x: 128, startPoint y: 223, endPoint x: 463, endPoint y: 302, distance: 344.3
click at [463, 286] on html "Developed and implemented sales strategies to achieve monthly and annual revenu…" at bounding box center [315, 208] width 413 height 155
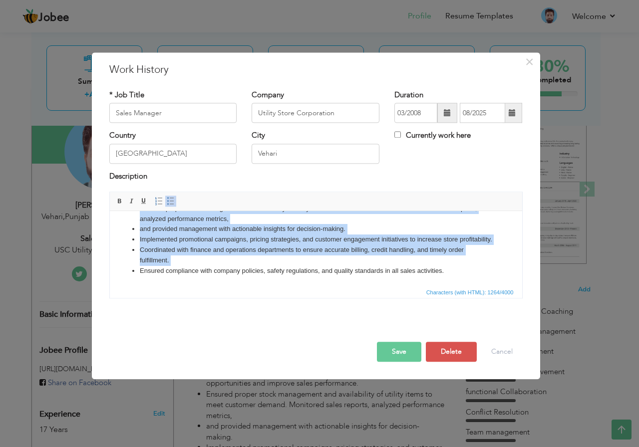
scroll to position [111, 0]
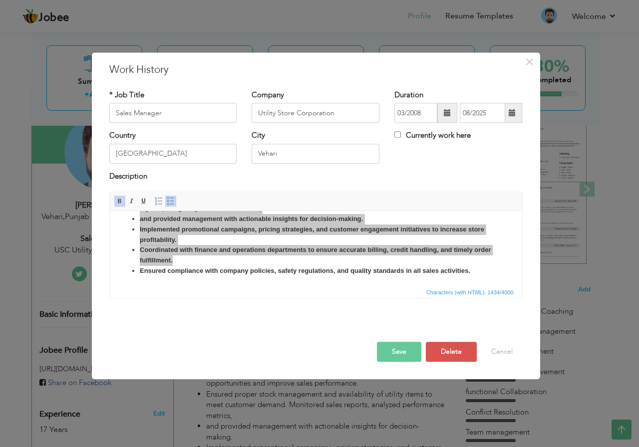
click at [395, 354] on button "Save" at bounding box center [399, 353] width 44 height 20
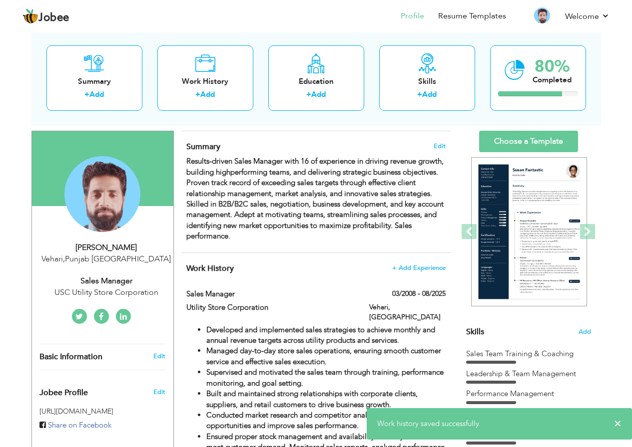
scroll to position [0, 0]
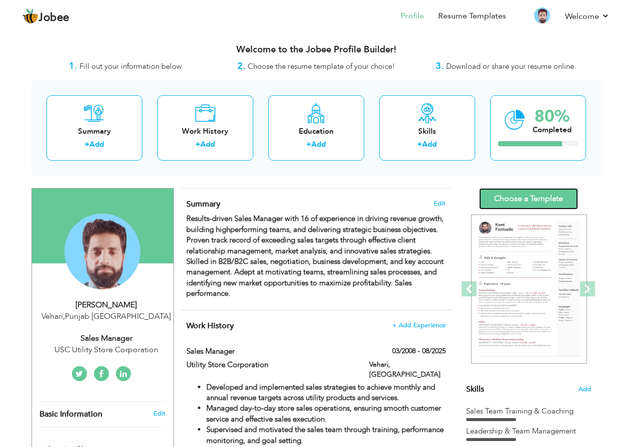
click at [509, 199] on link "Choose a Template" at bounding box center [528, 198] width 99 height 21
